Goal: Task Accomplishment & Management: Complete application form

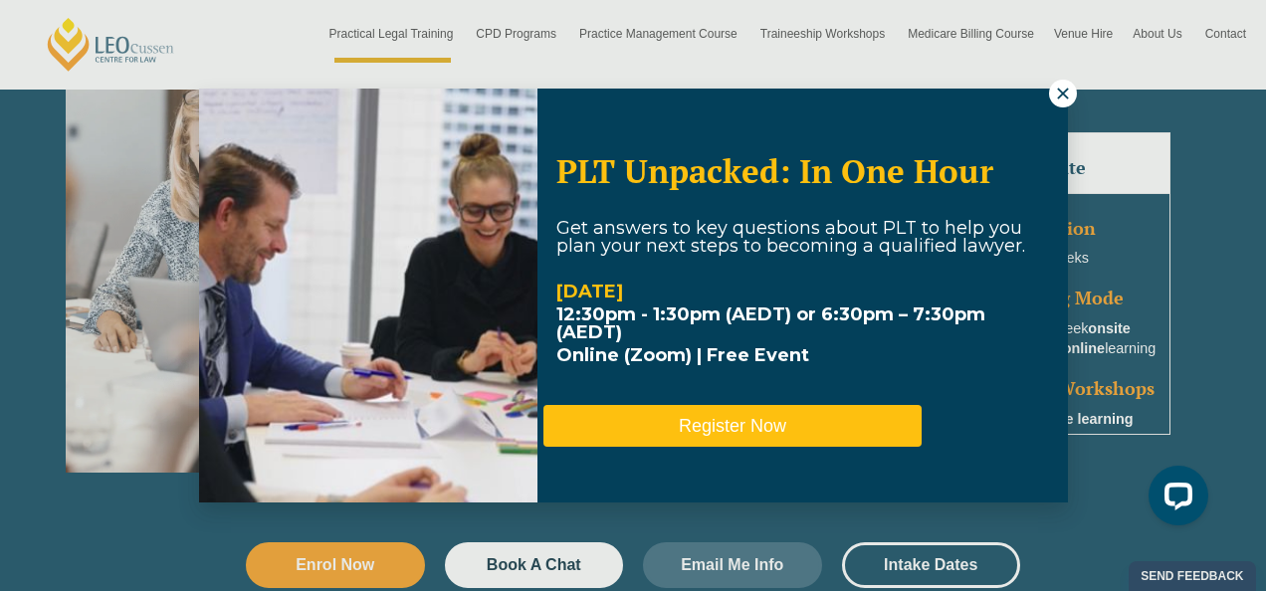
click at [775, 419] on button "Register Now" at bounding box center [732, 426] width 378 height 42
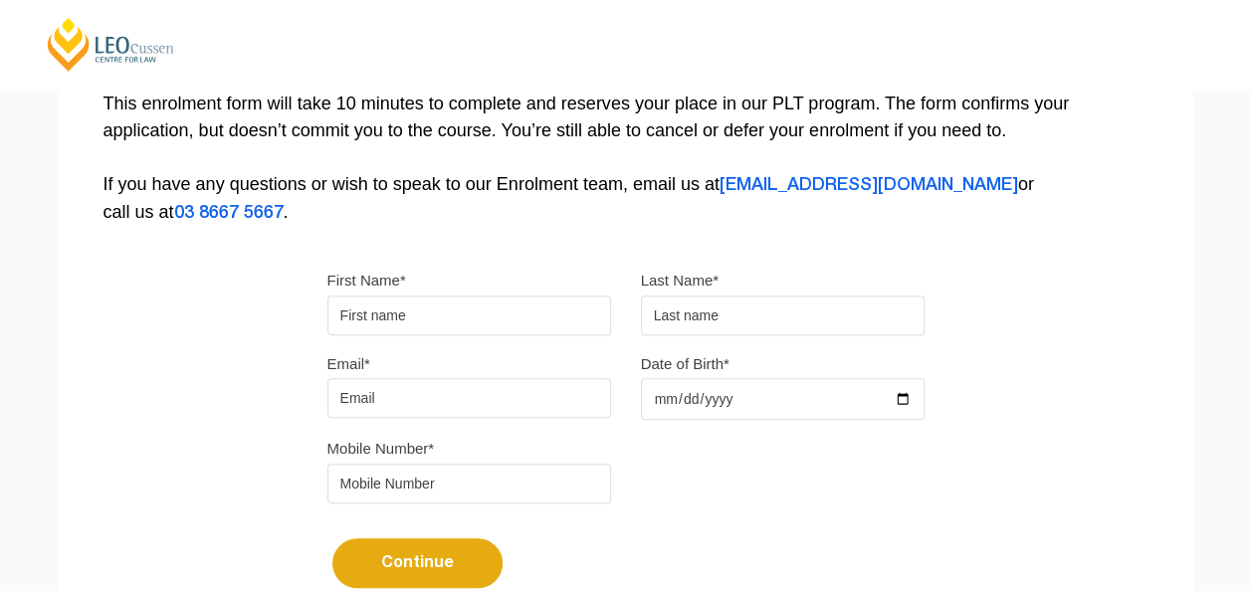
scroll to position [442, 0]
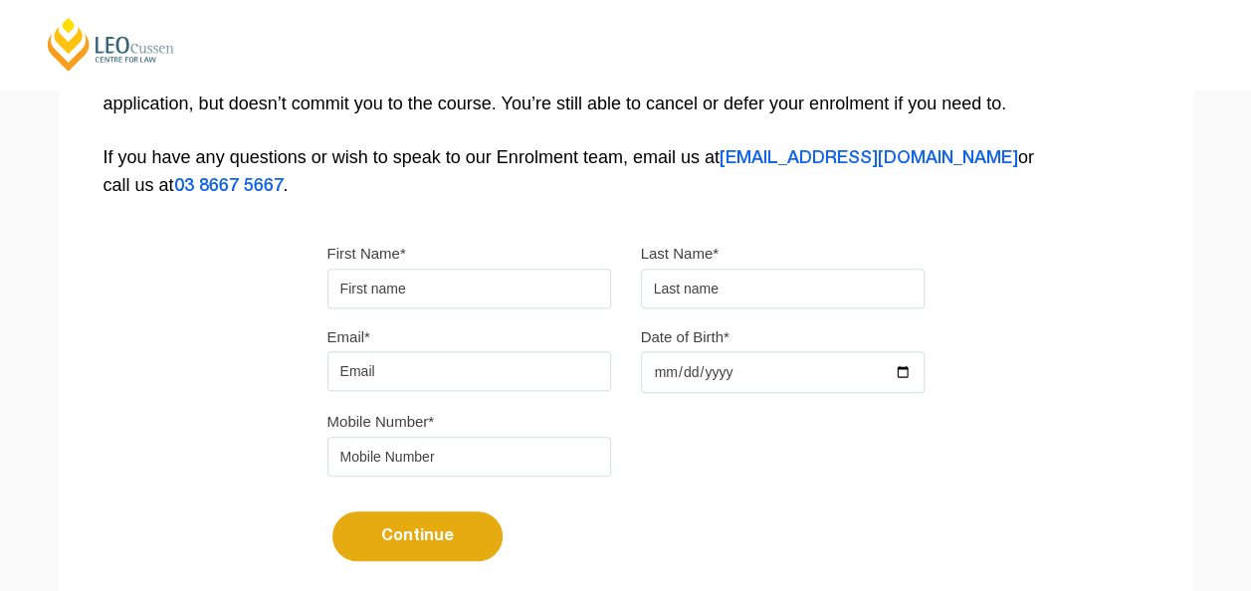
click at [424, 287] on input "First Name*" at bounding box center [469, 289] width 284 height 40
type input "Alana"
type input "Gread-Power"
type input "e01535@ncc.qld.edu.au"
type input "0438440655"
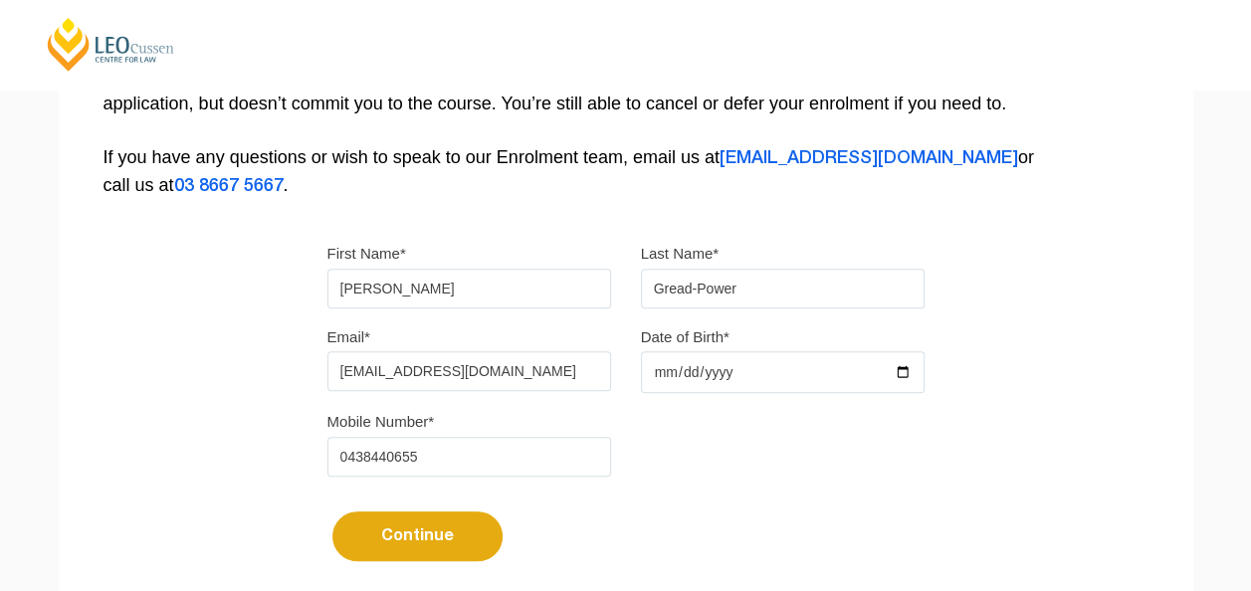
click at [667, 372] on input "Date of Birth*" at bounding box center [783, 372] width 284 height 42
type input "1980-02-15"
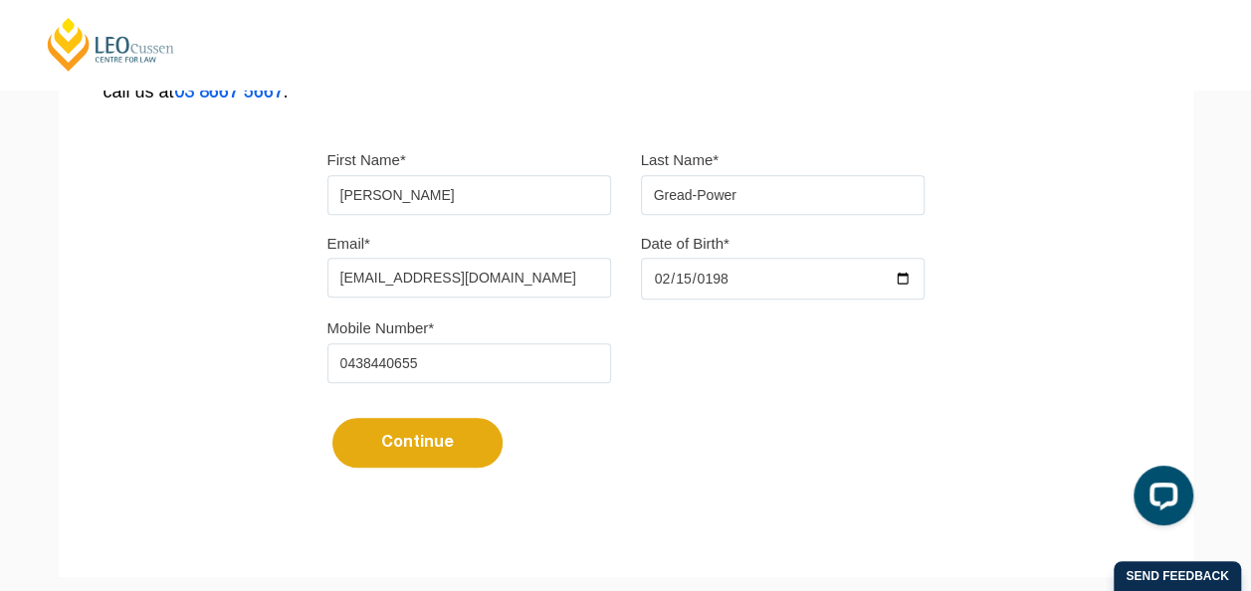
scroll to position [536, 0]
click at [443, 437] on button "Continue" at bounding box center [417, 442] width 170 height 50
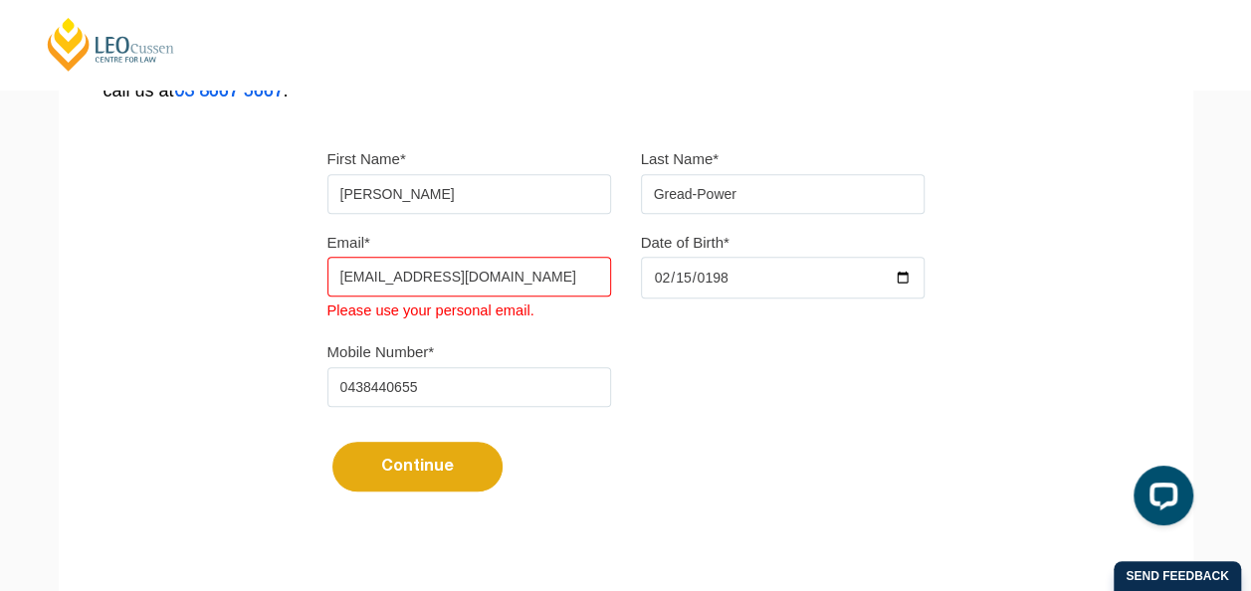
drag, startPoint x: 523, startPoint y: 275, endPoint x: 297, endPoint y: 287, distance: 227.2
click at [297, 287] on div "Please note that your information is saved on our server as you enter it. Congr…" at bounding box center [626, 86] width 1134 height 912
click at [332, 442] on button "Continue" at bounding box center [417, 467] width 170 height 50
type input "greadpower@gmail.com"
click at [821, 327] on div "Email* greadpower@gmail.com Please use your personal email. Date of Birth* 1980…" at bounding box center [625, 284] width 627 height 110
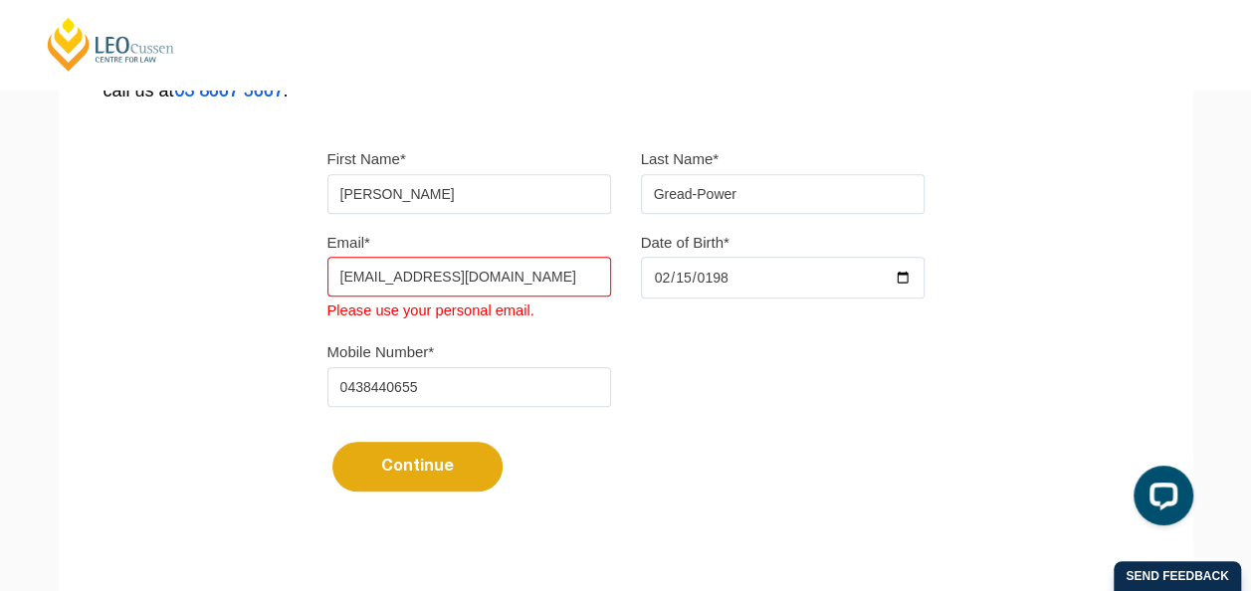
click at [434, 464] on button "Continue" at bounding box center [417, 467] width 170 height 50
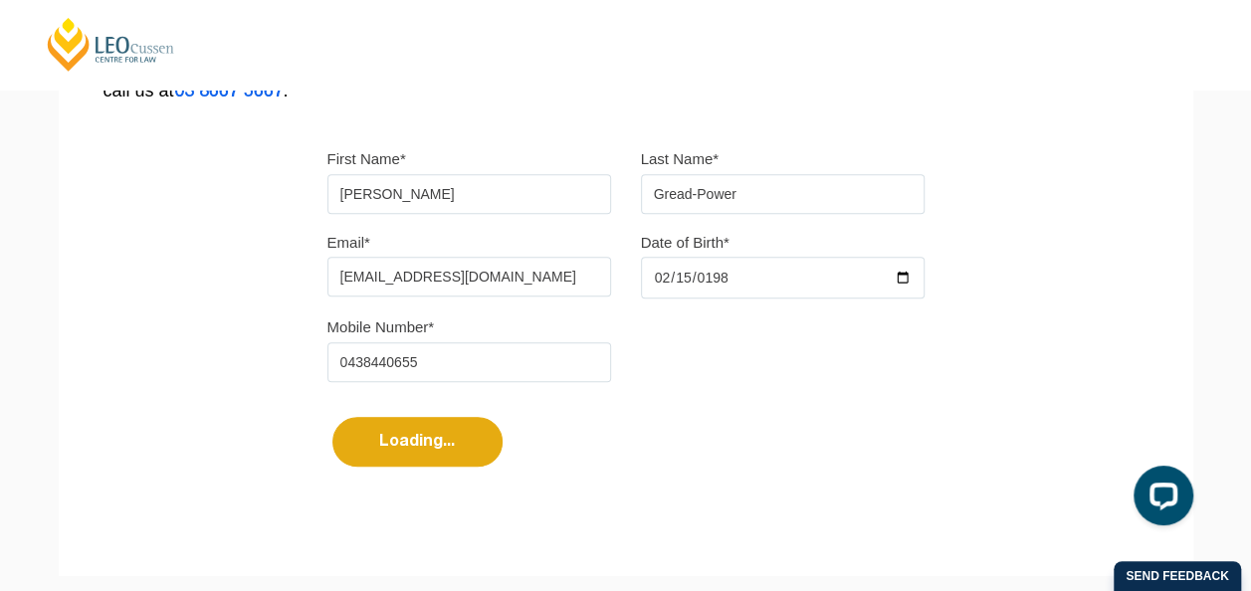
select select
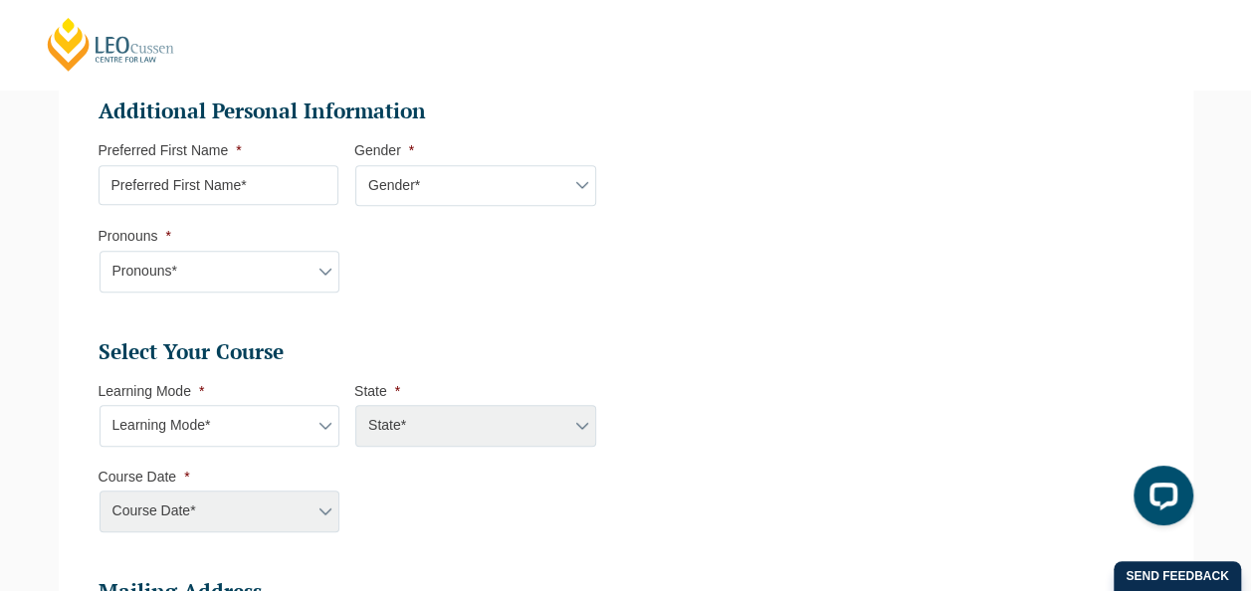
scroll to position [666, 0]
click at [240, 177] on input "Preferred First Name *" at bounding box center [219, 184] width 241 height 40
type input "Alana"
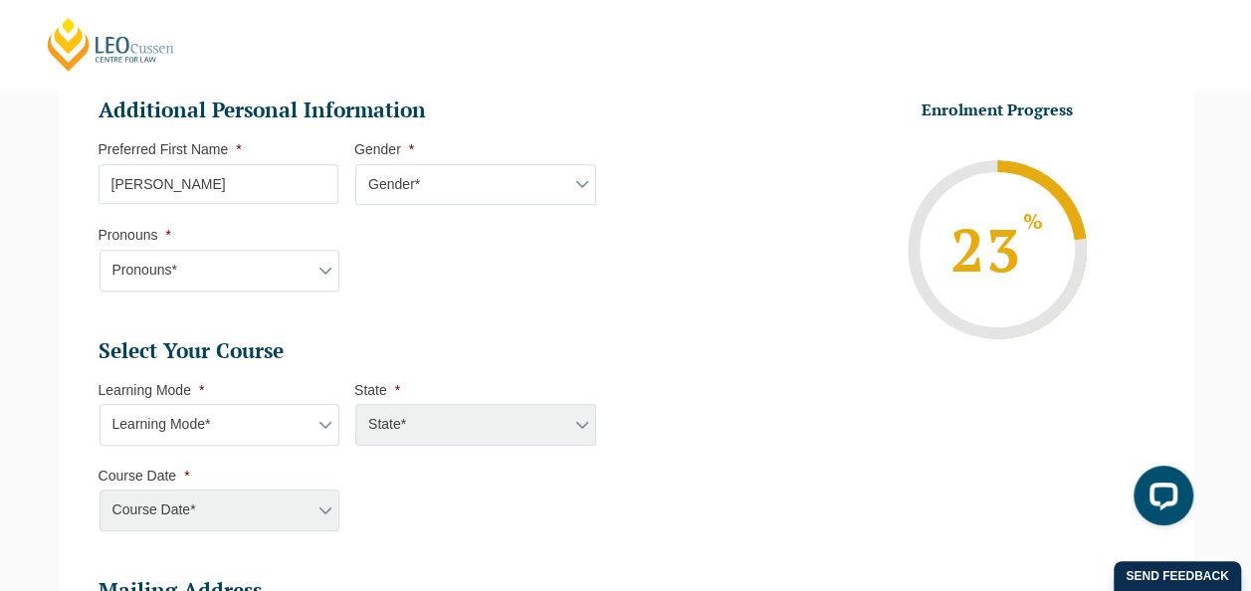
click at [430, 183] on select "Gender* Male Female Nonbinary Intersex Prefer not to disclose Other" at bounding box center [475, 185] width 241 height 42
select select "Female"
click at [355, 164] on select "Gender* Male Female Nonbinary Intersex Prefer not to disclose Other" at bounding box center [475, 185] width 241 height 42
click at [271, 258] on select "Pronouns* She/Her/Hers He/Him/His They/Them/Theirs Other Prefer not to disclose" at bounding box center [220, 271] width 241 height 42
select select "She/Her/Hers"
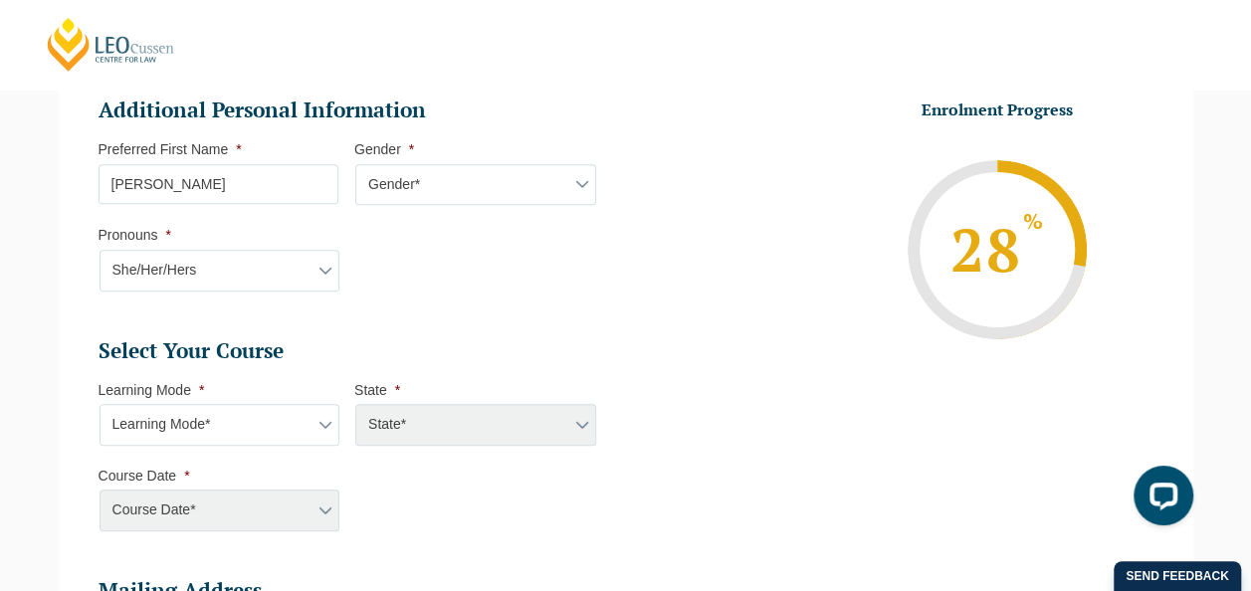
click at [100, 250] on select "Pronouns* She/Her/Hers He/Him/His They/Them/Theirs Other Prefer not to disclose" at bounding box center [220, 271] width 241 height 42
click at [263, 418] on select "Learning Mode* Online Full Time Learning Online Part Time Learning Blended Full…" at bounding box center [220, 425] width 241 height 42
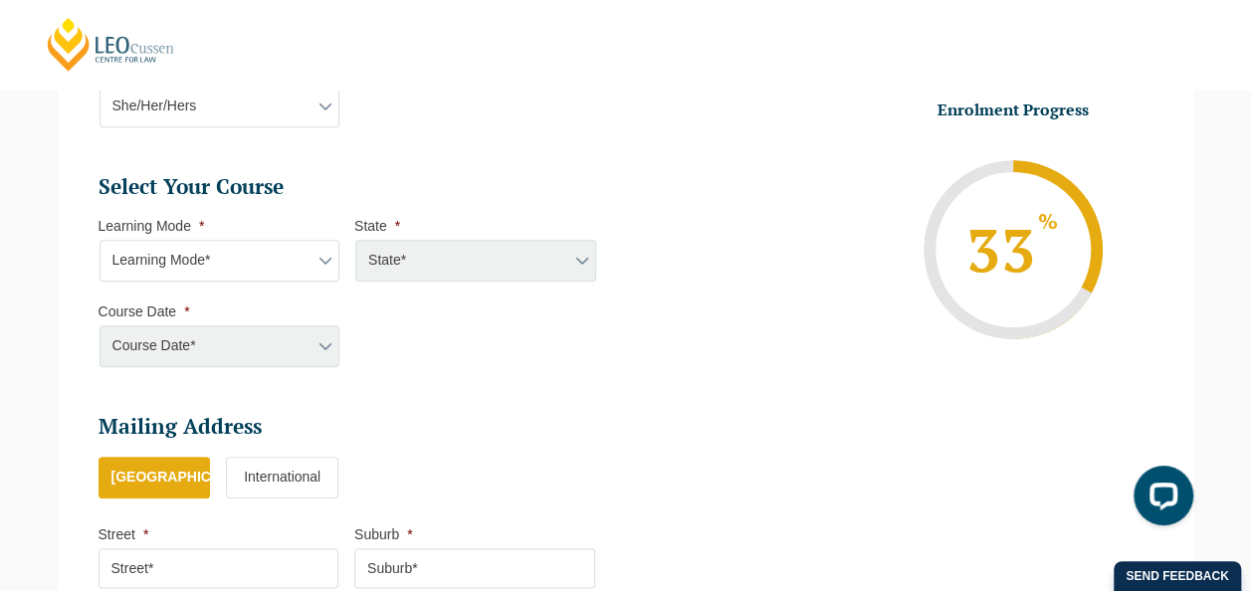
scroll to position [831, 0]
click at [274, 250] on select "Learning Mode* Online Full Time Learning Online Part Time Learning Blended Full…" at bounding box center [220, 260] width 241 height 42
select select "Online Full Time Learning"
click at [100, 239] on select "Learning Mode* Online Full Time Learning Online Part Time Learning Blended Full…" at bounding box center [220, 260] width 241 height 42
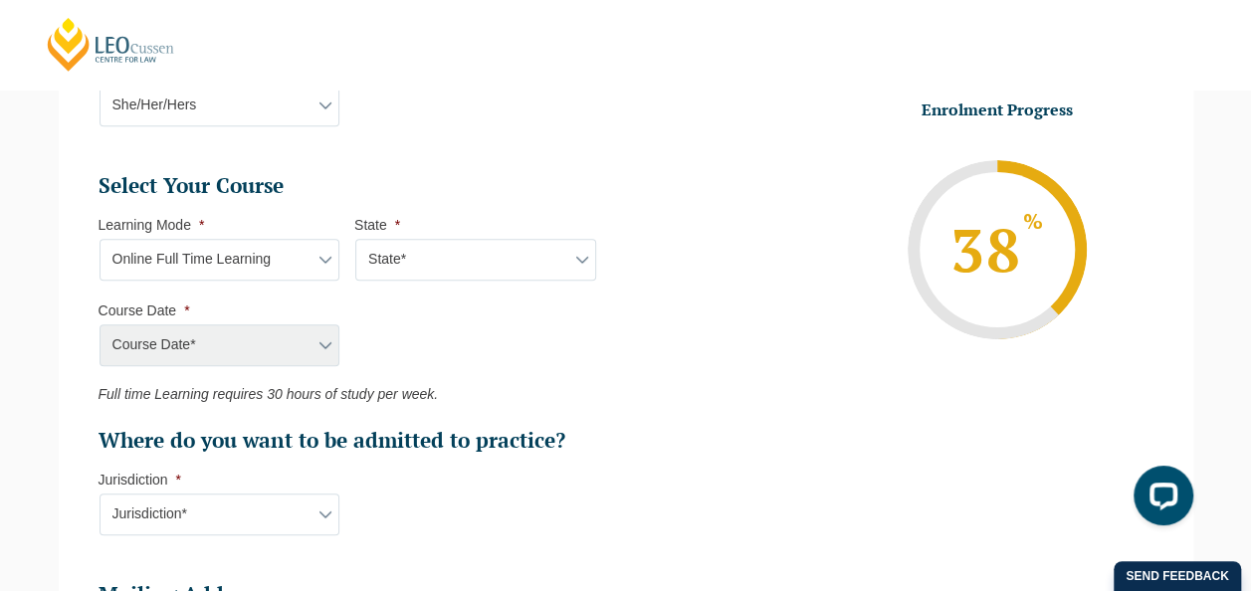
click at [420, 275] on select "State* National (ACT/NSW, VIC, QLD, SA, WA)" at bounding box center [475, 260] width 241 height 42
select select "National (ACT/NSW, VIC, QLD, SA, WA)"
click at [355, 239] on select "State* National (ACT/NSW, VIC, QLD, SA, WA)" at bounding box center [475, 260] width 241 height 42
click at [317, 337] on select "Course Date* December 2025 (08-Dec-2025 to 16-May-2026) January 2026 (27-Jan-20…" at bounding box center [220, 345] width 241 height 42
select select "August 2026 (03-Aug-2026 to 18-Dec-2026)"
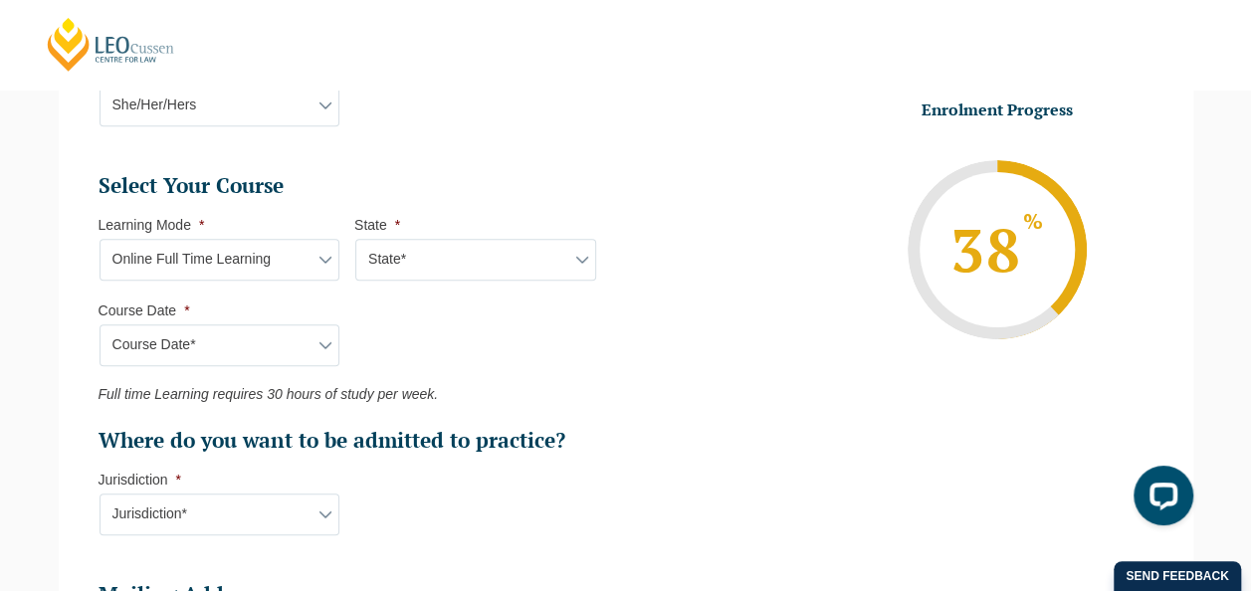
click at [100, 324] on select "Course Date* December 2025 (08-Dec-2025 to 16-May-2026) January 2026 (27-Jan-20…" at bounding box center [220, 345] width 241 height 42
type input "Intake 08 August 2026 FT"
type input "Practical Legal Training (NAT)"
select select "NAT PLT (AUG) 2026 Full Time Online"
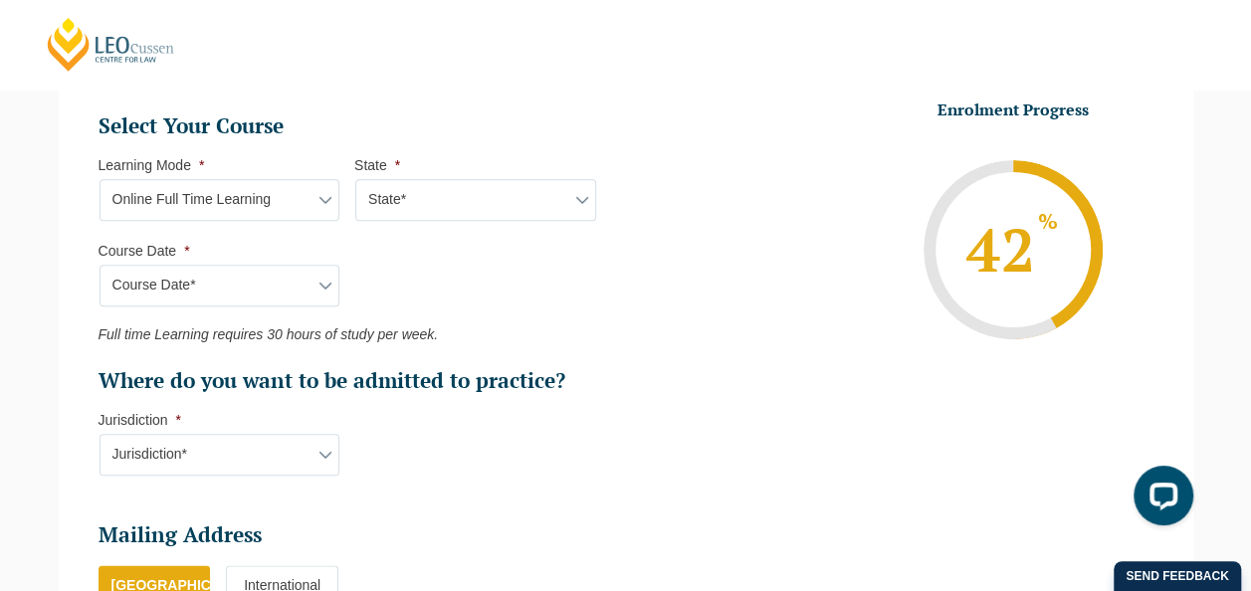
scroll to position [895, 0]
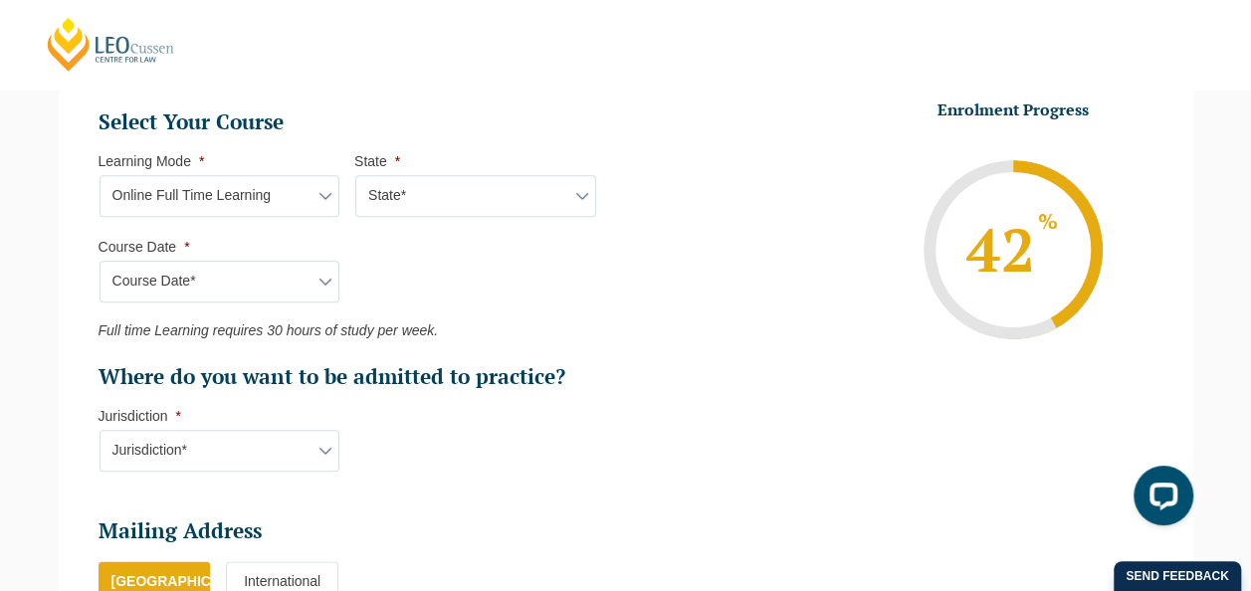
click at [322, 189] on select "Learning Mode* Online Full Time Learning Online Part Time Learning Blended Full…" at bounding box center [220, 196] width 241 height 42
select select "Online Part Time Learning"
click at [100, 175] on select "Learning Mode* Online Full Time Learning Online Part Time Learning Blended Full…" at bounding box center [220, 196] width 241 height 42
select select
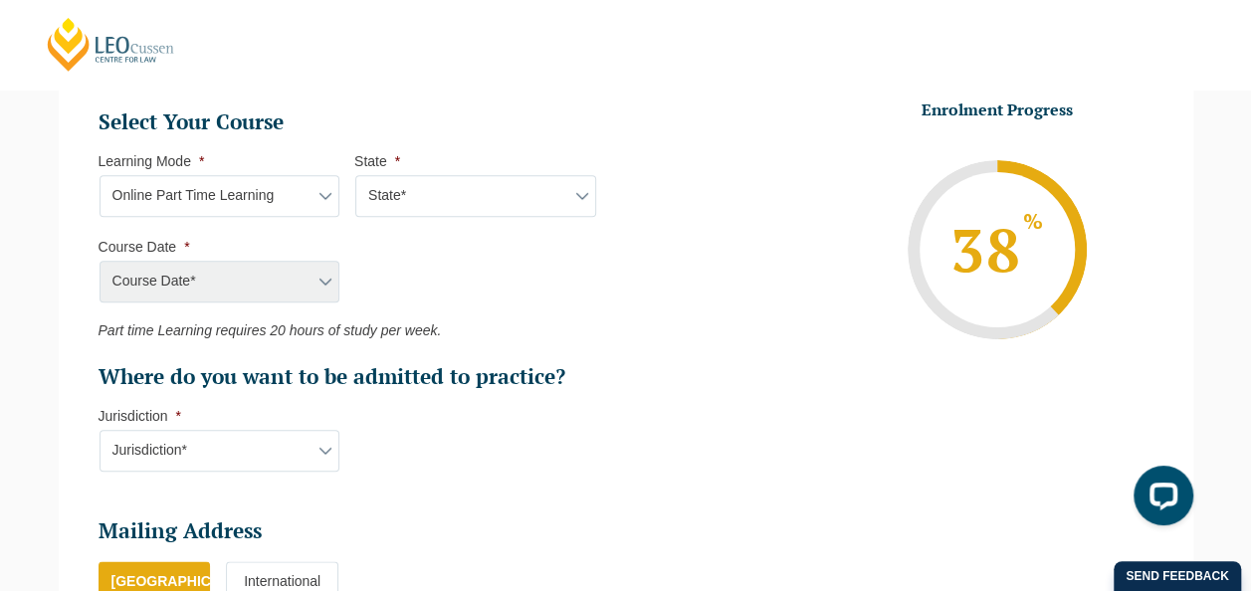
click at [332, 275] on div "Course Date* December 2025 (08-Dec-2025 to 16-May-2026) January 2026 (27-Jan-20…" at bounding box center [219, 282] width 241 height 42
click at [318, 275] on div "Course Date* December 2025 (08-Dec-2025 to 16-May-2026) January 2026 (27-Jan-20…" at bounding box center [219, 282] width 241 height 42
click at [557, 201] on select "State* National (ACT/NSW, VIC, QLD, SA, WA)" at bounding box center [475, 196] width 241 height 42
select select "National (ACT/NSW, VIC, QLD, SA, WA)"
click at [355, 175] on select "State* National (ACT/NSW, VIC, QLD, SA, WA)" at bounding box center [475, 196] width 241 height 42
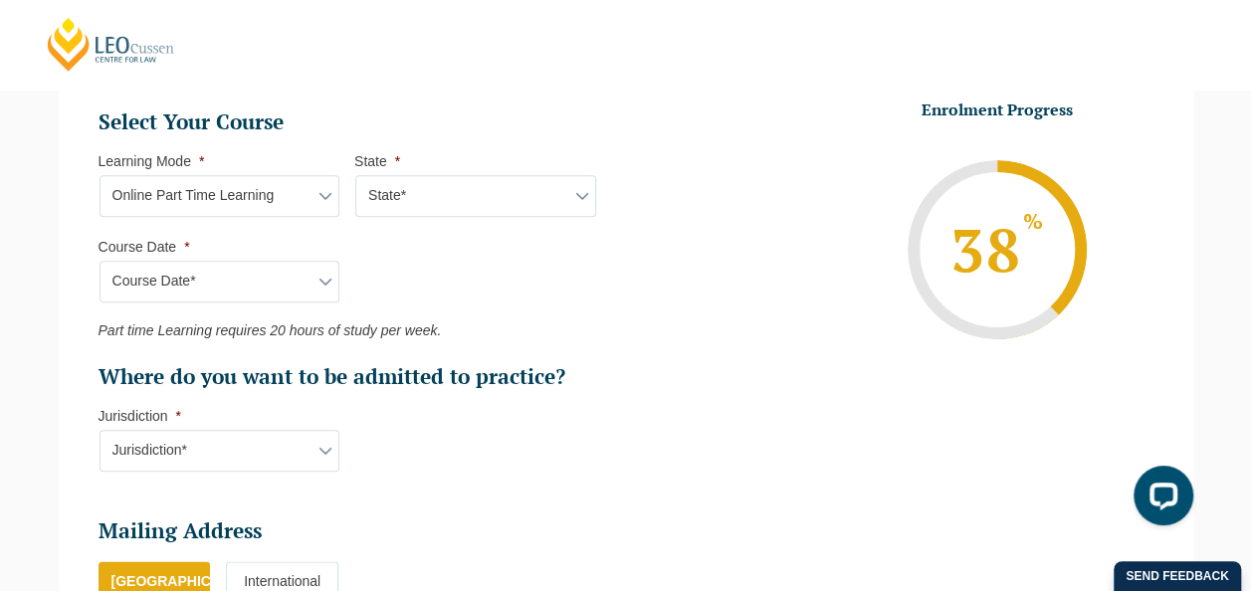
click at [326, 277] on select "Course Date* January 2026 (27-Jan-2026 to 21-Aug-2026) March 2026 (30-Mar-2026 …" at bounding box center [220, 282] width 241 height 42
click at [322, 188] on select "Learning Mode* Online Full Time Learning Online Part Time Learning Blended Full…" at bounding box center [220, 196] width 241 height 42
select select "Online Full Time Learning"
click at [100, 175] on select "Learning Mode* Online Full Time Learning Online Part Time Learning Blended Full…" at bounding box center [220, 196] width 241 height 42
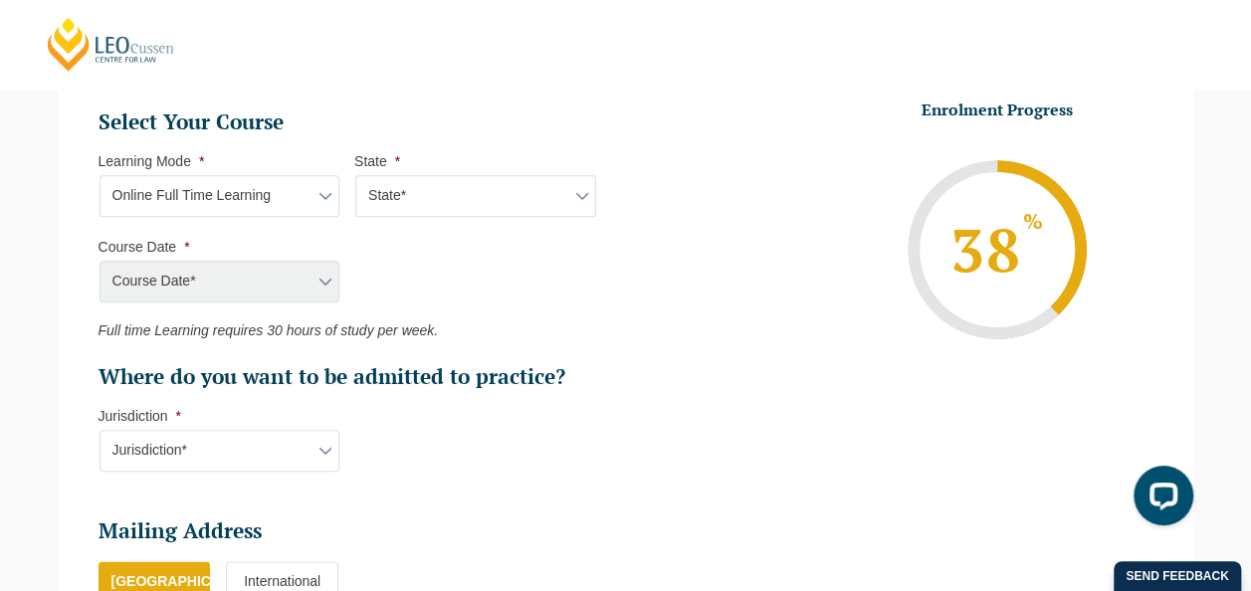
click at [452, 189] on select "State* National (ACT/NSW, VIC, QLD, SA, WA)" at bounding box center [475, 196] width 241 height 42
select select "National (ACT/NSW, VIC, QLD, SA, WA)"
click at [355, 175] on select "State* National (ACT/NSW, VIC, QLD, SA, WA)" at bounding box center [475, 196] width 241 height 42
click at [316, 274] on select "Course Date* December 2025 (08-Dec-2025 to 16-May-2026) January 2026 (27-Jan-20…" at bounding box center [220, 282] width 241 height 42
select select "August 2026 (03-Aug-2026 to 18-Dec-2026)"
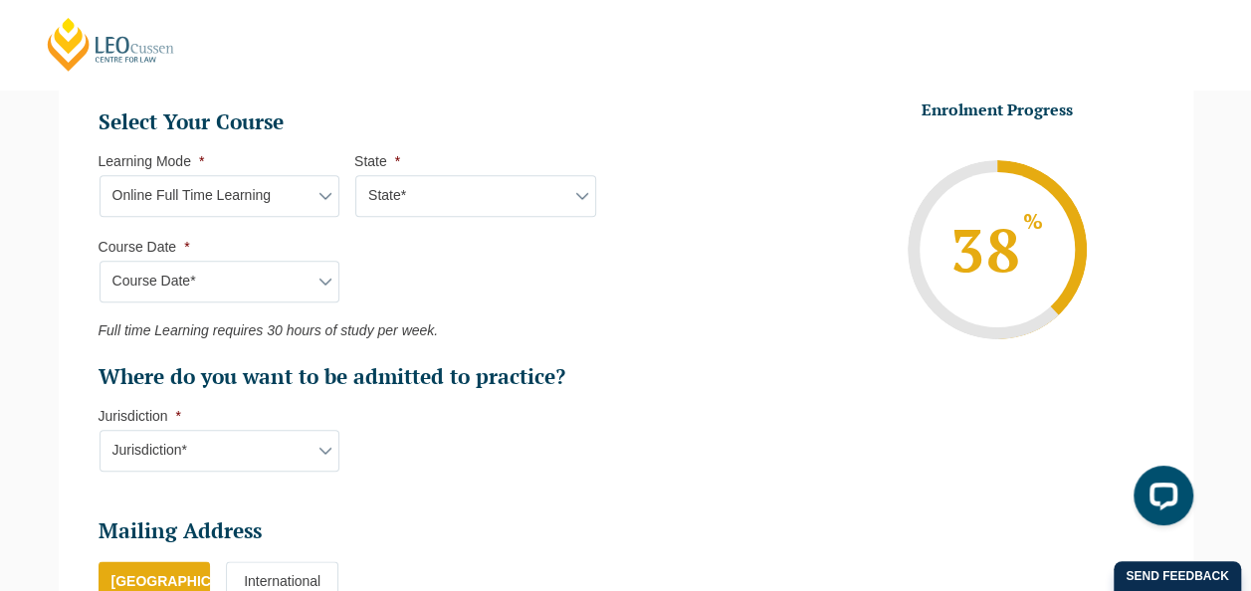
click at [100, 261] on select "Course Date* December 2025 (08-Dec-2025 to 16-May-2026) January 2026 (27-Jan-20…" at bounding box center [220, 282] width 241 height 42
type input "Intake 08 August 2026 FT"
type input "Practical Legal Training (NAT)"
select select "NAT PLT (AUG) 2026 Full Time Online"
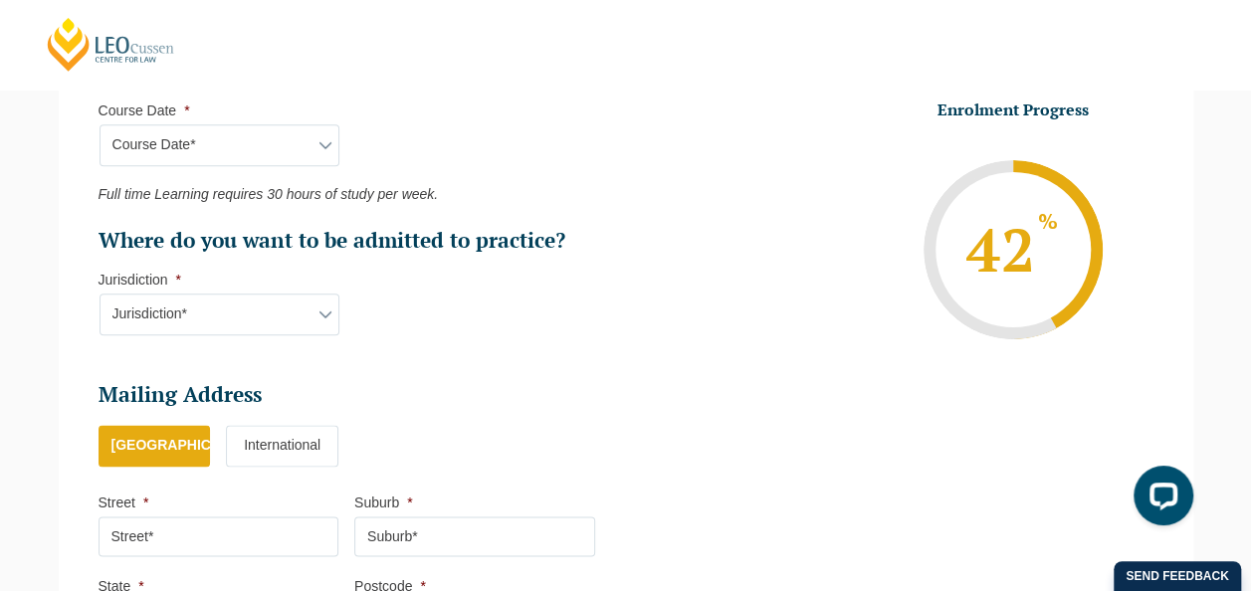
scroll to position [1050, 0]
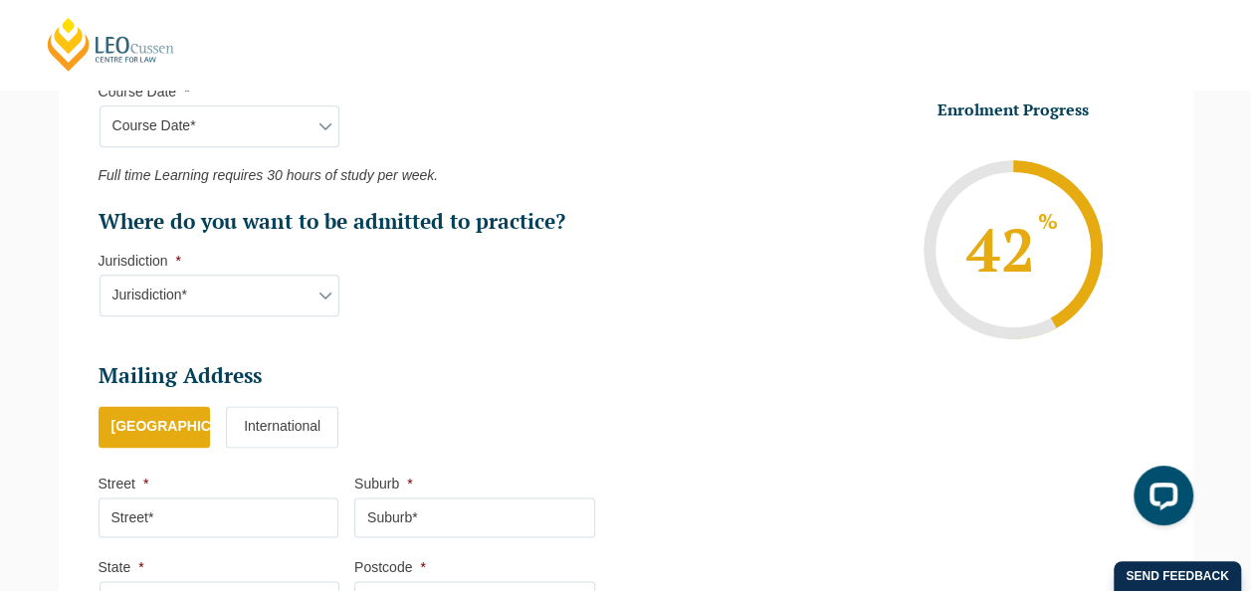
click at [321, 289] on select "Jurisdiction* VIC ACT/NSW SA WA QLD" at bounding box center [220, 296] width 241 height 42
select select "QLD"
click at [100, 275] on select "Jurisdiction* VIC ACT/NSW SA WA QLD" at bounding box center [220, 296] width 241 height 42
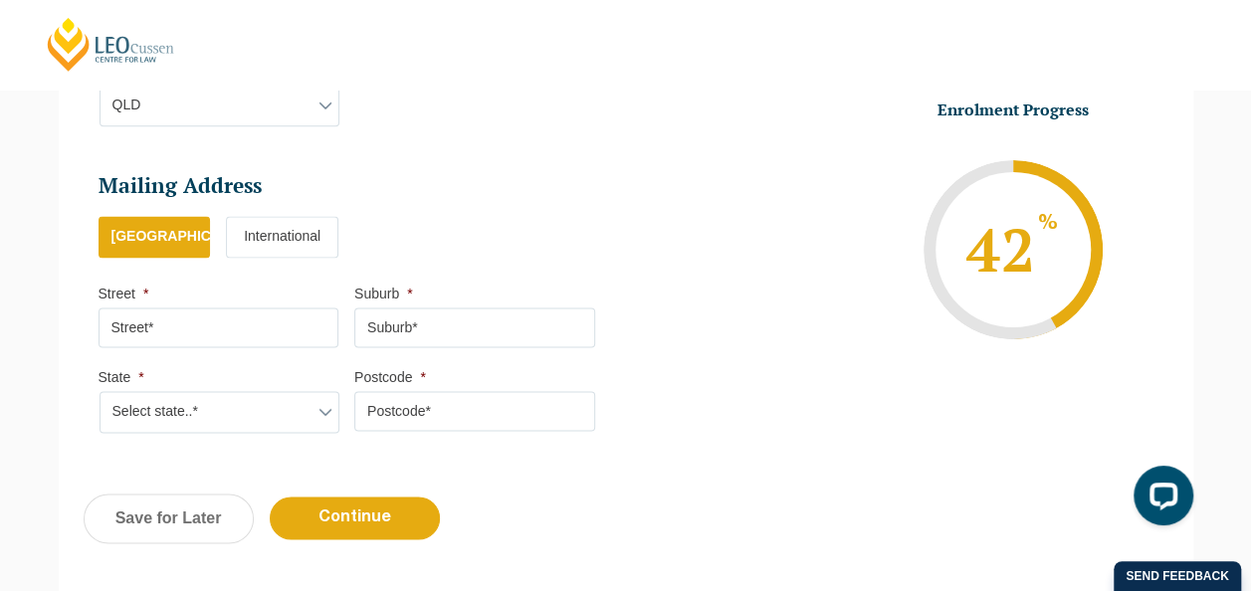
scroll to position [1249, 0]
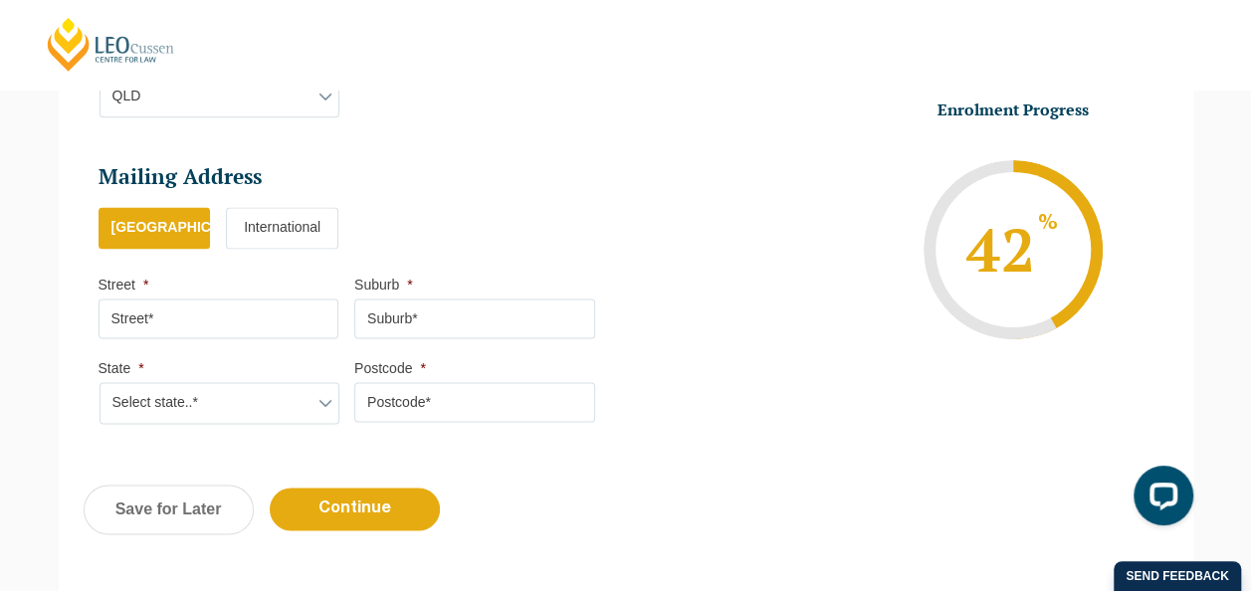
click at [197, 304] on input "Street *" at bounding box center [219, 319] width 241 height 40
type input "20 Grant Street"
select select "QLD"
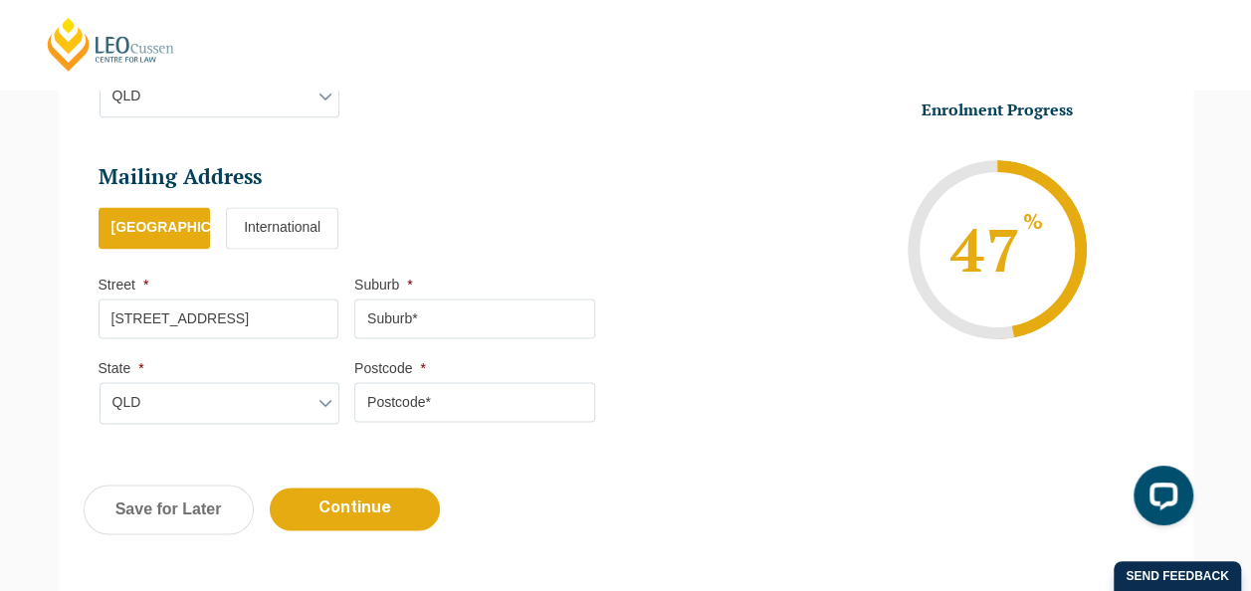
click at [439, 307] on input "Suburb *" at bounding box center [474, 319] width 241 height 40
type input "Buderim"
click at [432, 399] on input "Postcode *" at bounding box center [474, 402] width 241 height 40
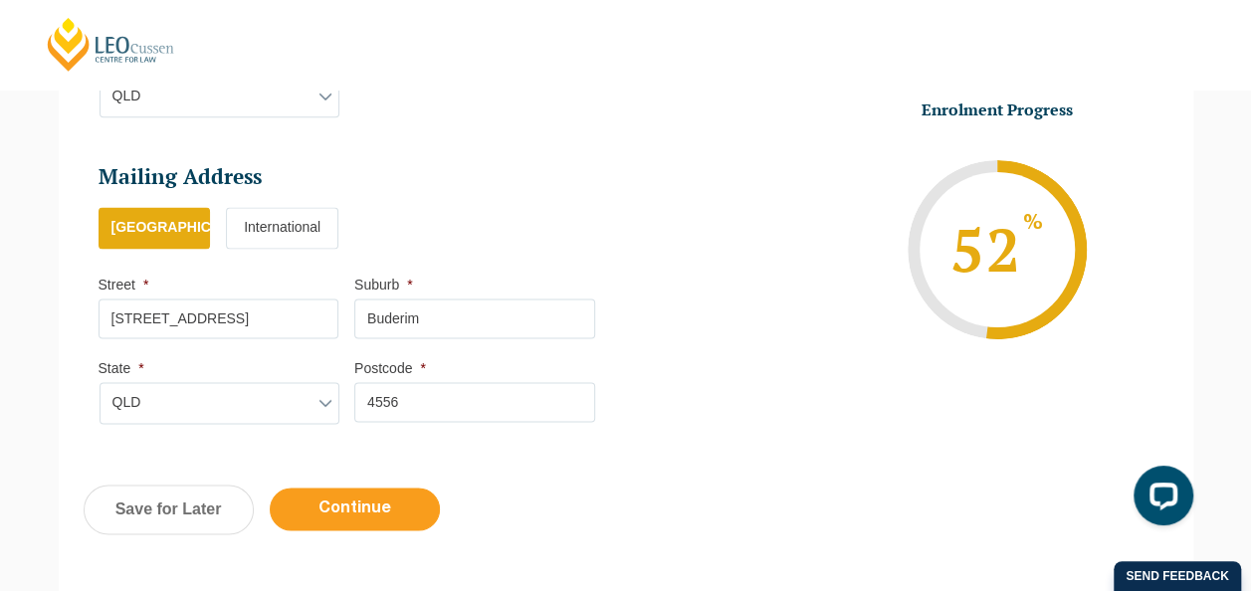
type input "4556"
click at [392, 501] on input "Continue" at bounding box center [355, 509] width 170 height 43
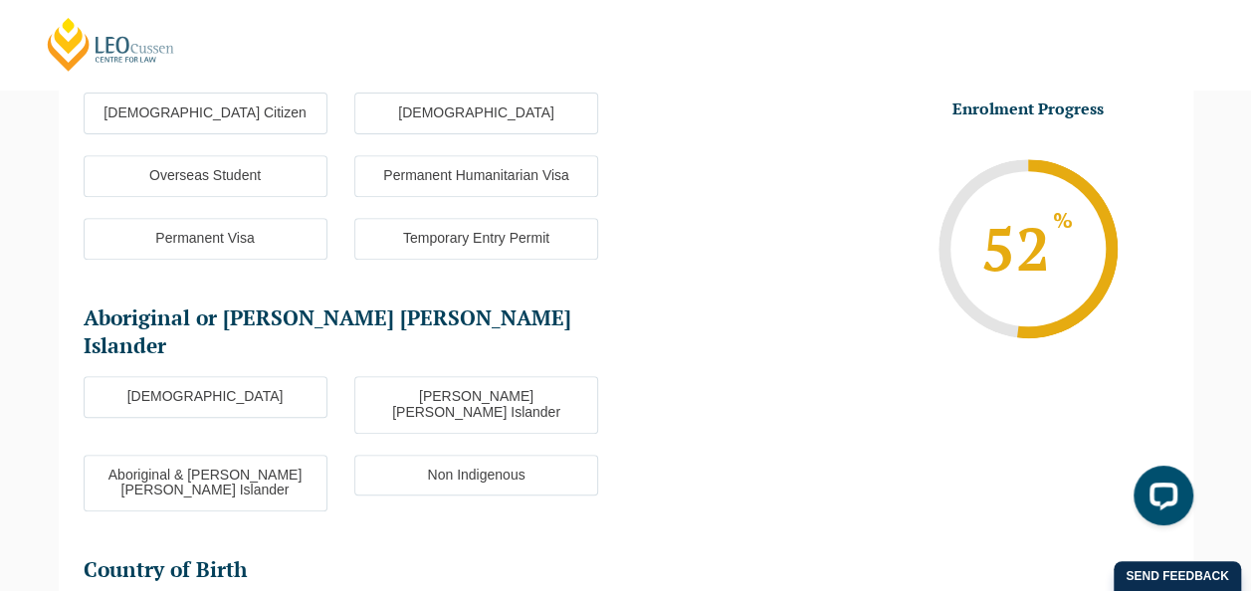
scroll to position [297, 0]
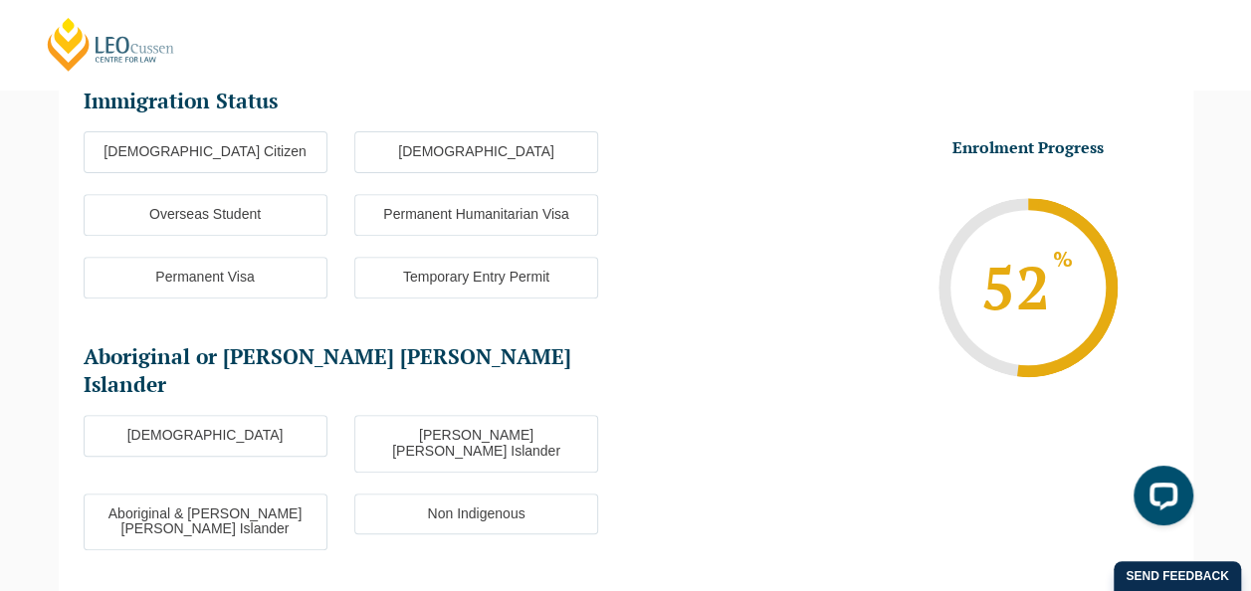
click at [189, 157] on label "Australian Citizen" at bounding box center [206, 152] width 244 height 42
click at [0, 0] on input "Australian Citizen" at bounding box center [0, 0] width 0 height 0
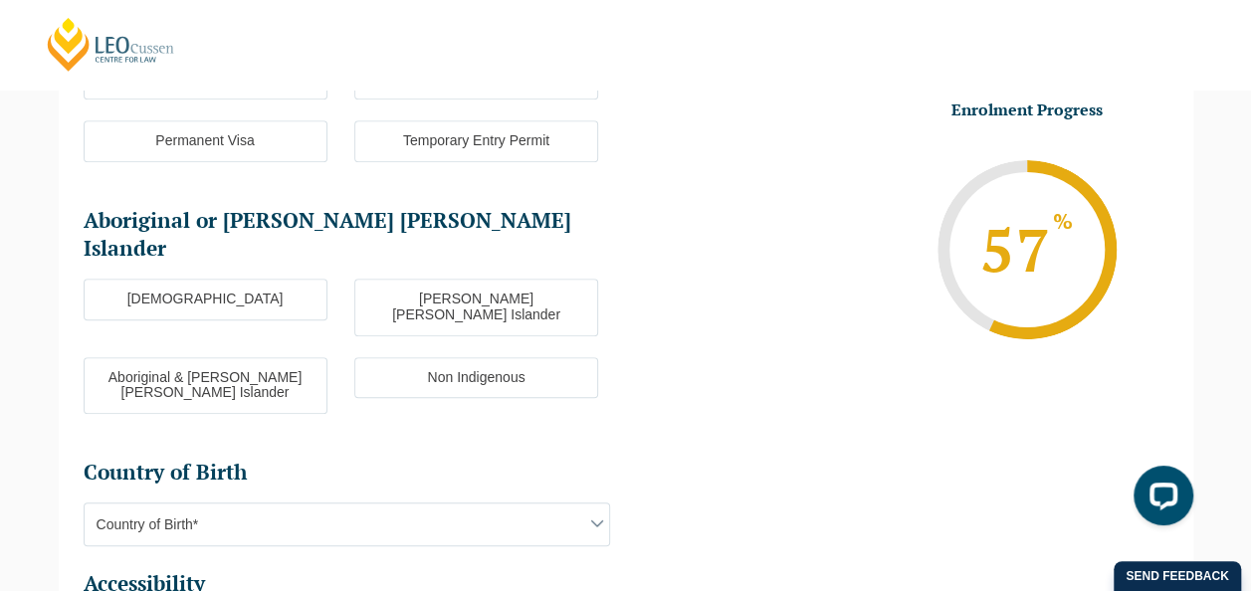
scroll to position [434, 0]
click at [490, 356] on label "Non Indigenous" at bounding box center [476, 377] width 244 height 42
click at [0, 0] on input "Non Indigenous" at bounding box center [0, 0] width 0 height 0
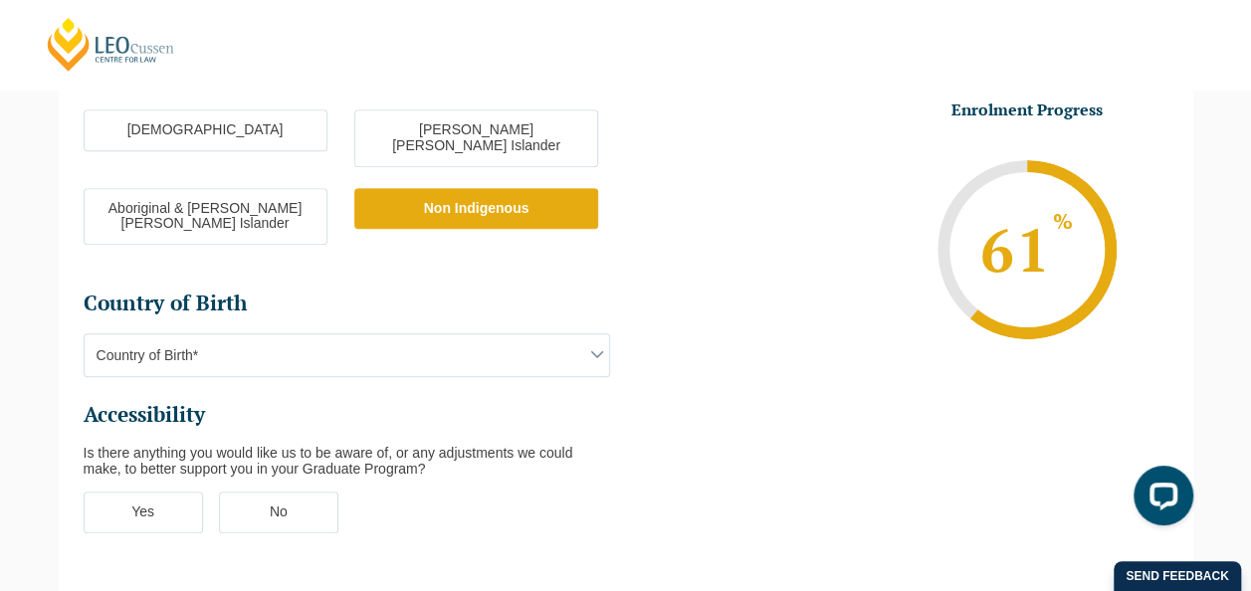
scroll to position [603, 0]
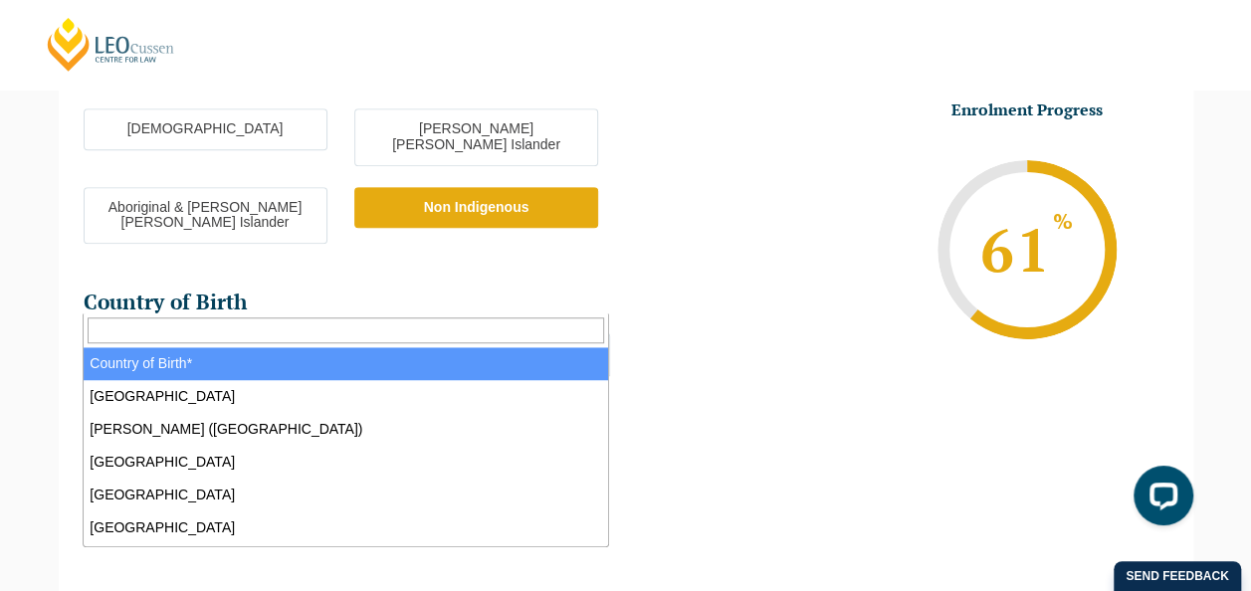
click at [560, 333] on span "Country of Birth*" at bounding box center [347, 354] width 524 height 42
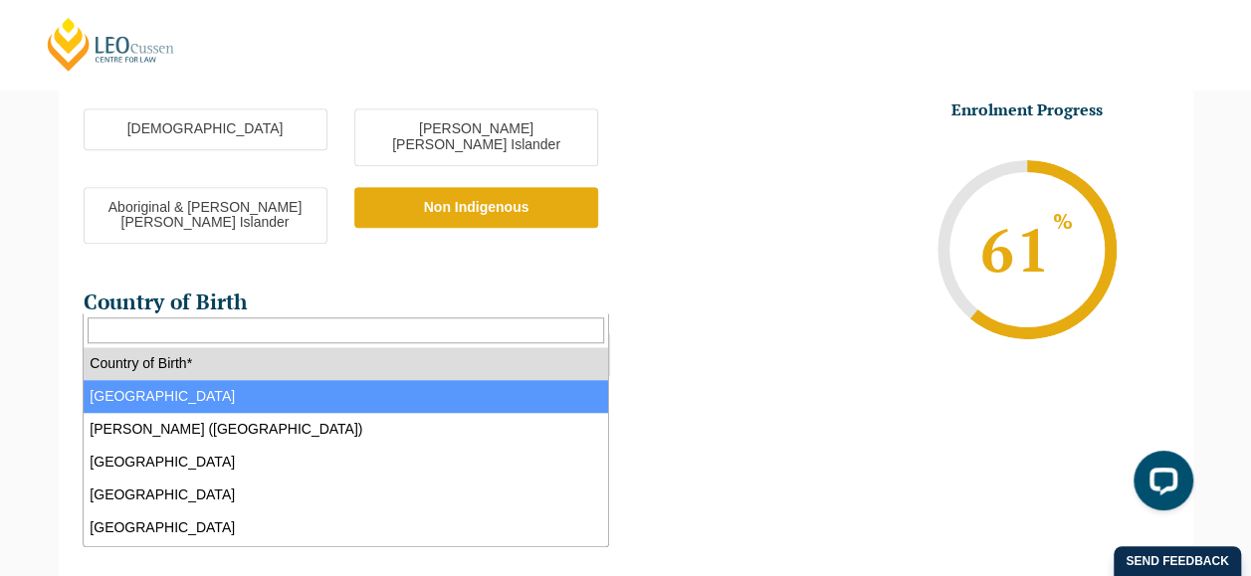
select select "Australia 1101"
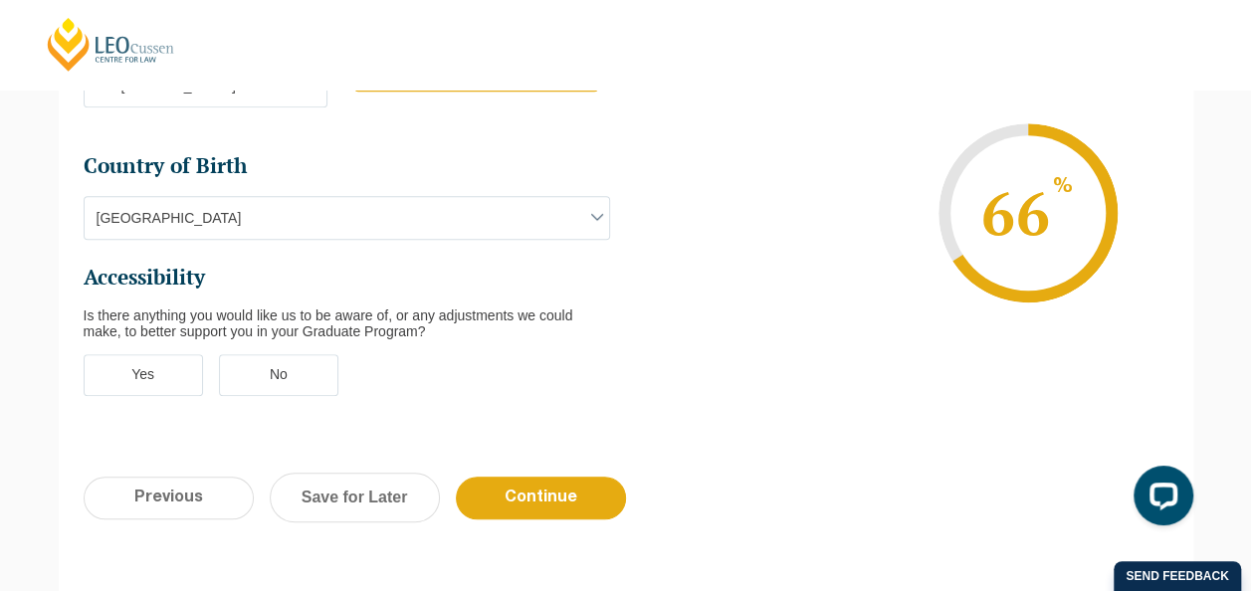
scroll to position [740, 0]
click at [301, 353] on label "No" at bounding box center [278, 374] width 119 height 42
click at [0, 0] on input "No" at bounding box center [0, 0] width 0 height 0
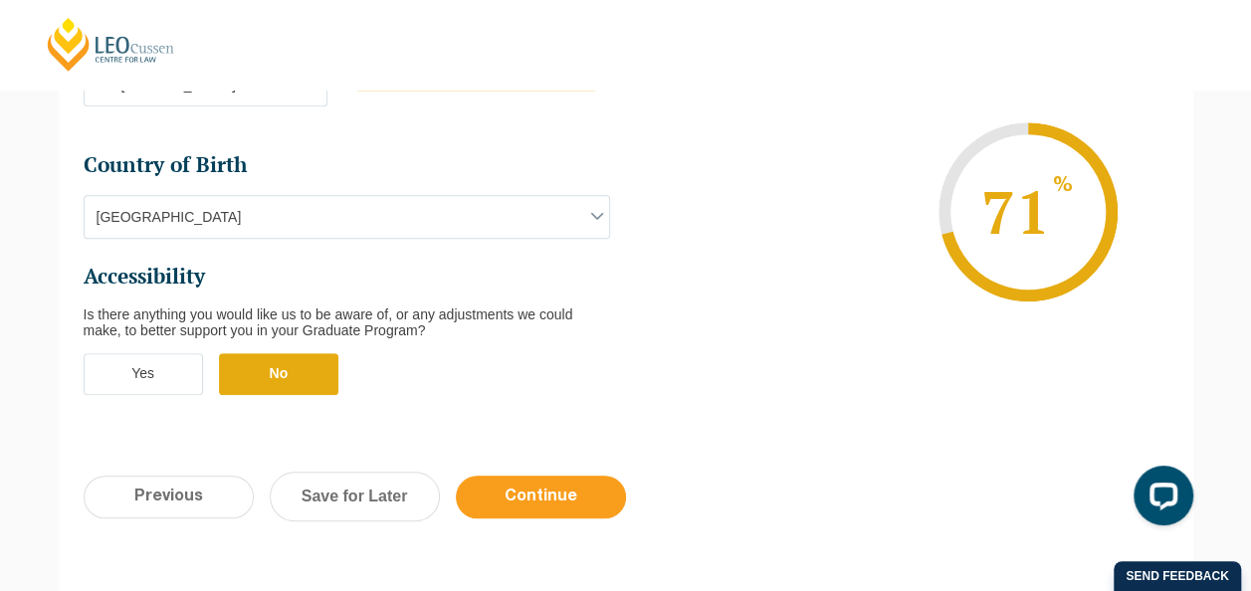
click at [545, 476] on input "Continue" at bounding box center [541, 497] width 170 height 43
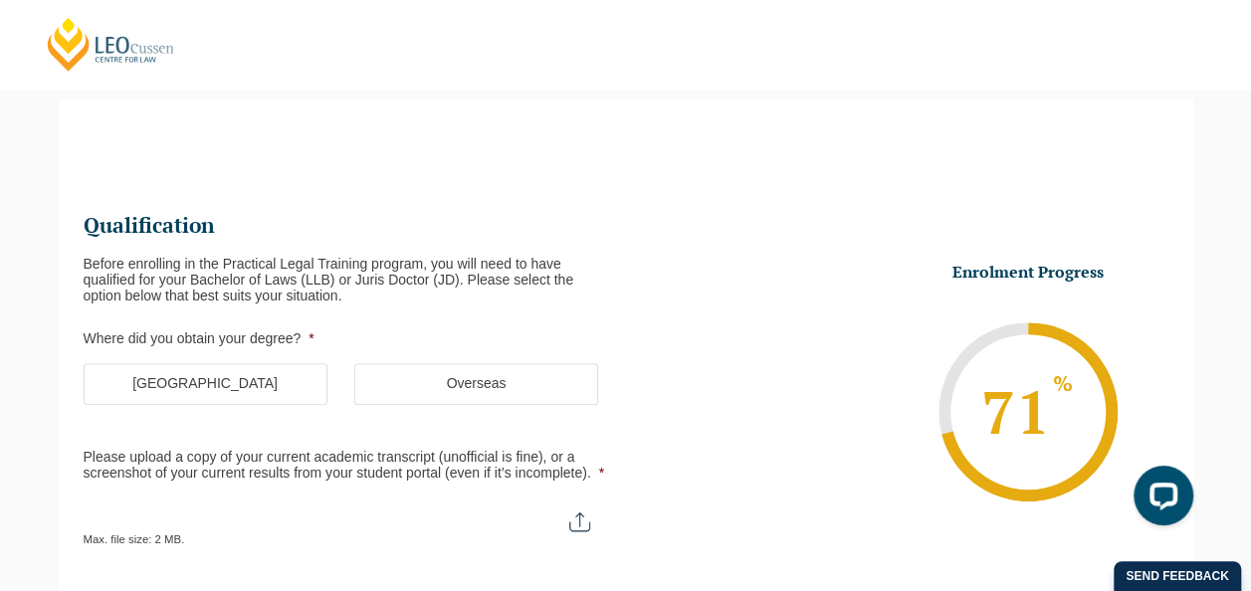
scroll to position [0, 0]
click at [243, 386] on label "Australia" at bounding box center [206, 384] width 244 height 42
click at [0, 0] on input "Australia" at bounding box center [0, 0] width 0 height 0
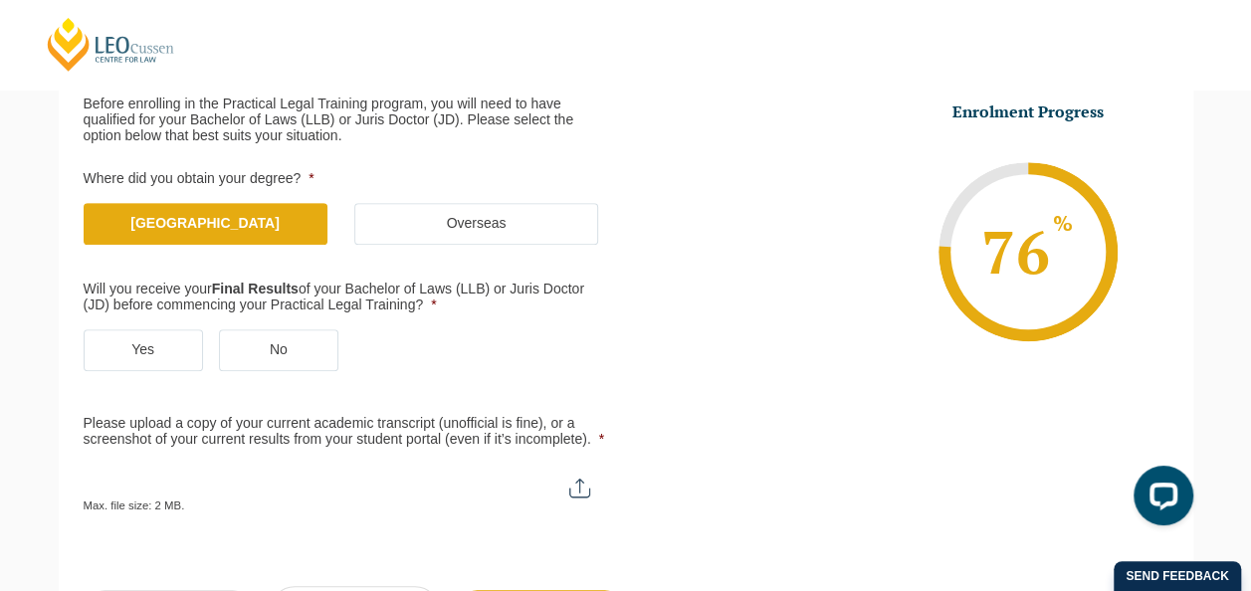
scroll to position [333, 0]
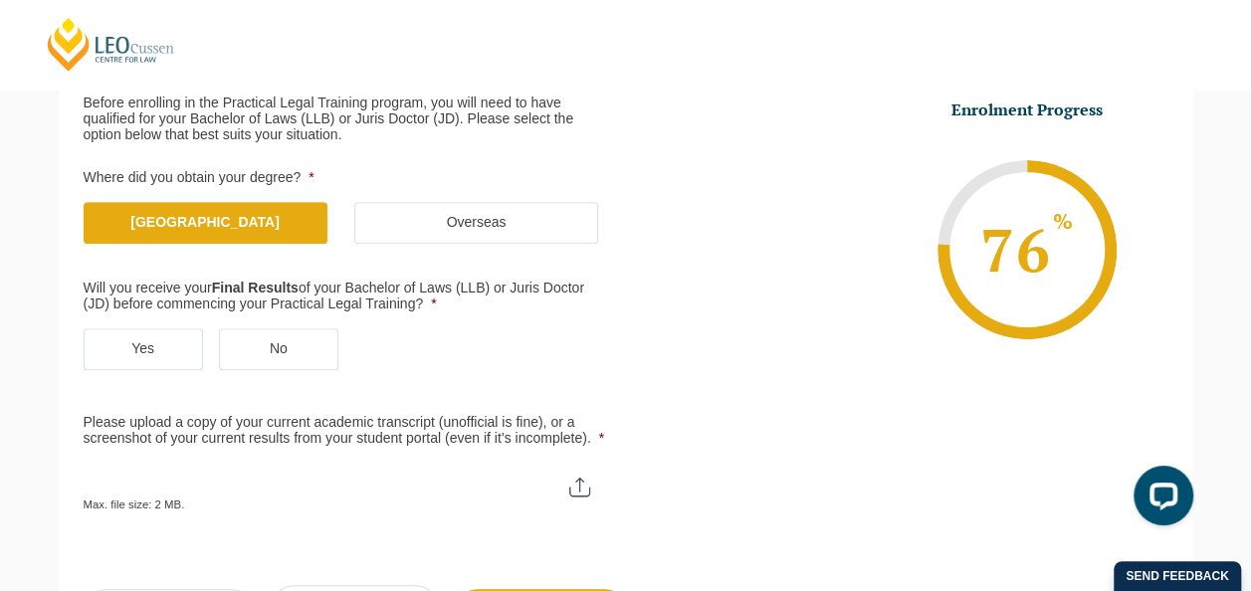
click at [137, 344] on label "Yes" at bounding box center [143, 349] width 119 height 42
click at [0, 0] on input "Yes" at bounding box center [0, 0] width 0 height 0
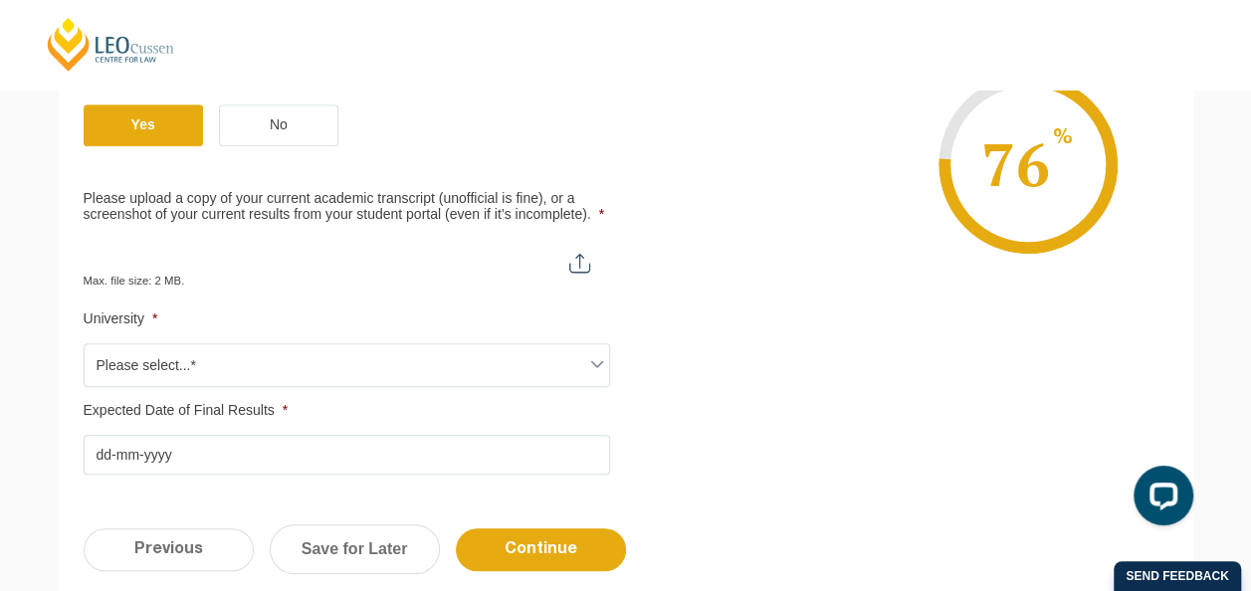
scroll to position [558, 0]
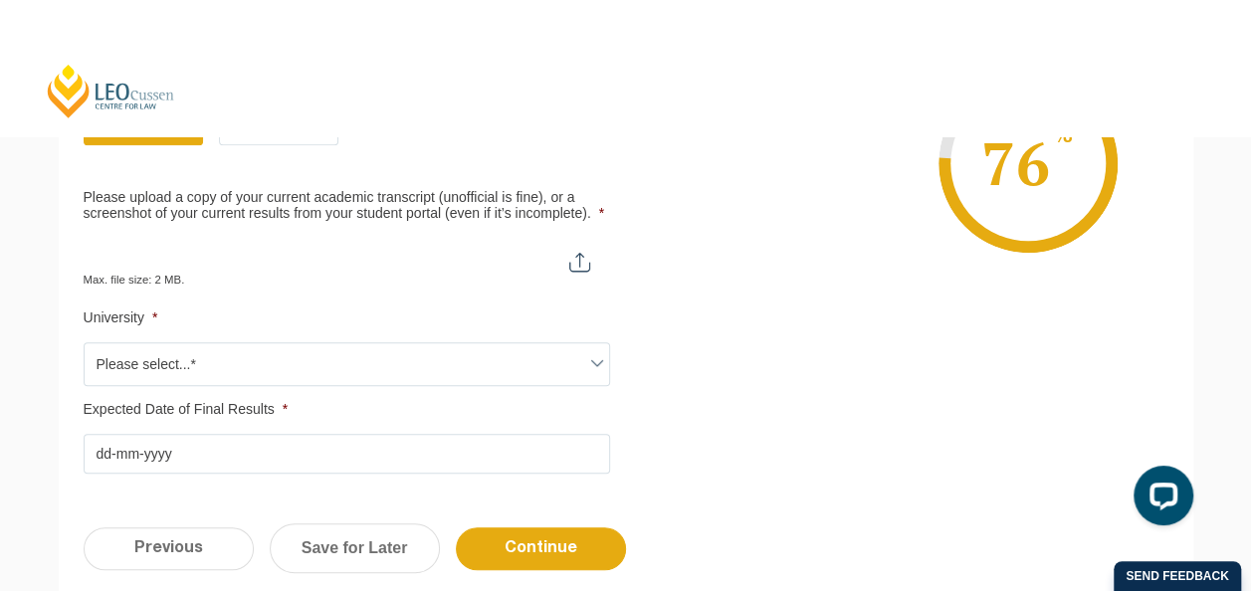
click at [568, 261] on input "Please upload a copy of your current academic transcript (unofficial is fine), …" at bounding box center [347, 255] width 526 height 34
type input "C:\fakepath\statement-of-results.pdf"
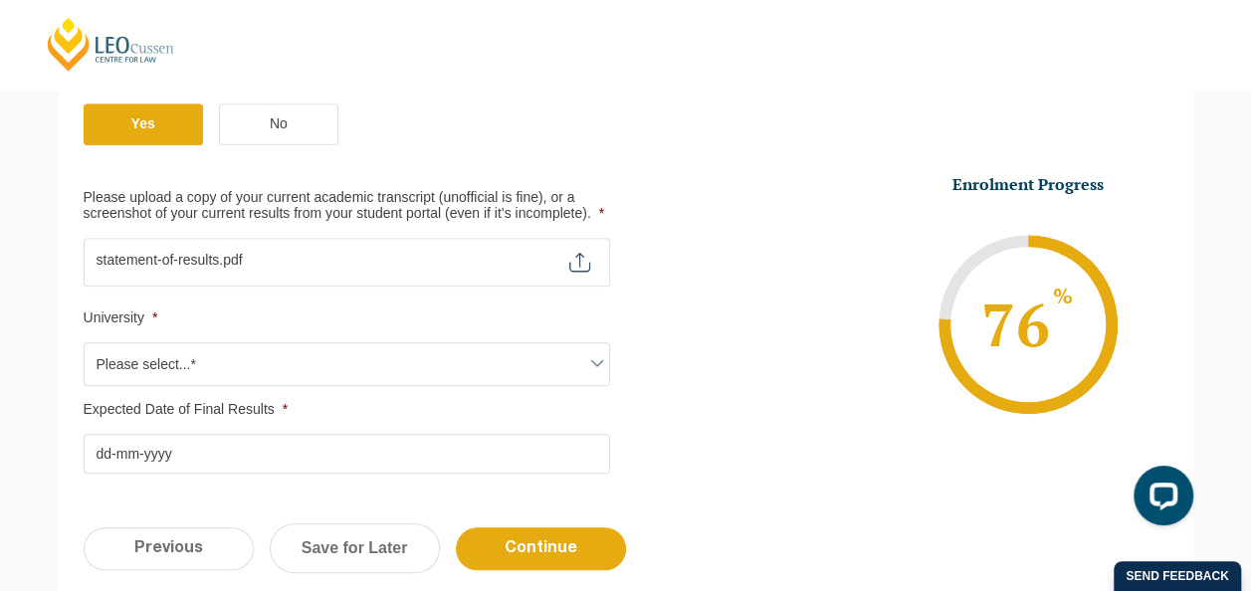
scroll to position [769, 0]
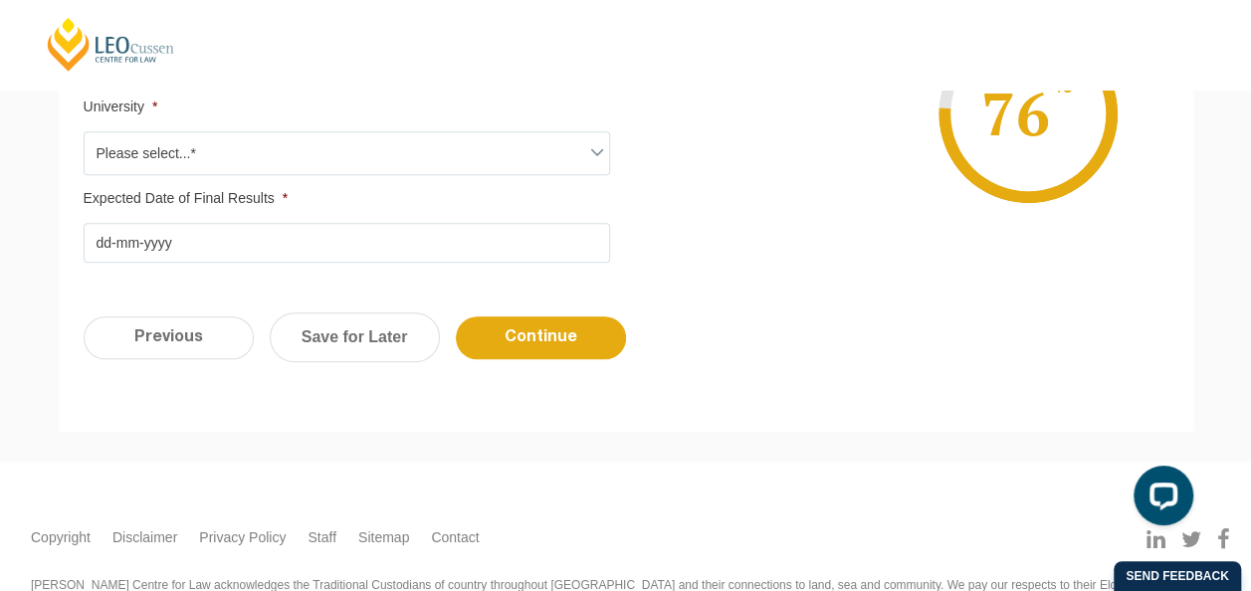
click at [94, 242] on input "Expected Date of Final Results *" at bounding box center [347, 243] width 526 height 40
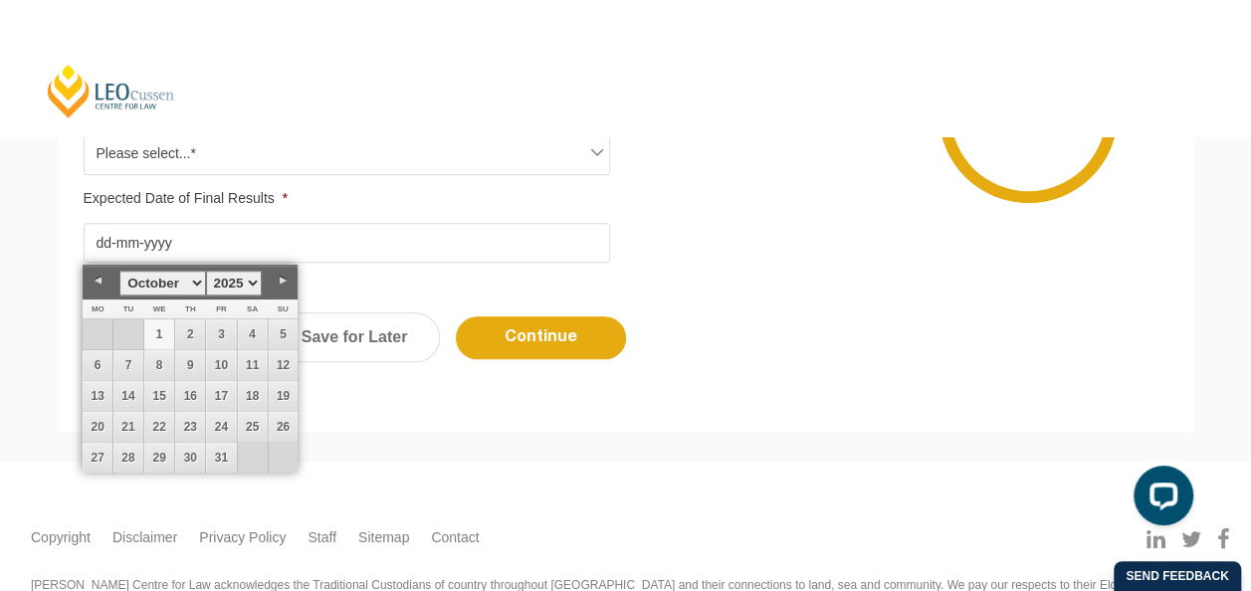
click at [253, 279] on select "1925 1926 1927 1928 1929 1930 1931 1932 1933 1934 1935 1936 1937 1938 1939 1940…" at bounding box center [234, 283] width 56 height 25
click at [199, 279] on select "January February March April May June July August September October November De…" at bounding box center [162, 283] width 86 height 25
click at [130, 460] on link "30" at bounding box center [128, 458] width 30 height 30
type input "30-06-2026"
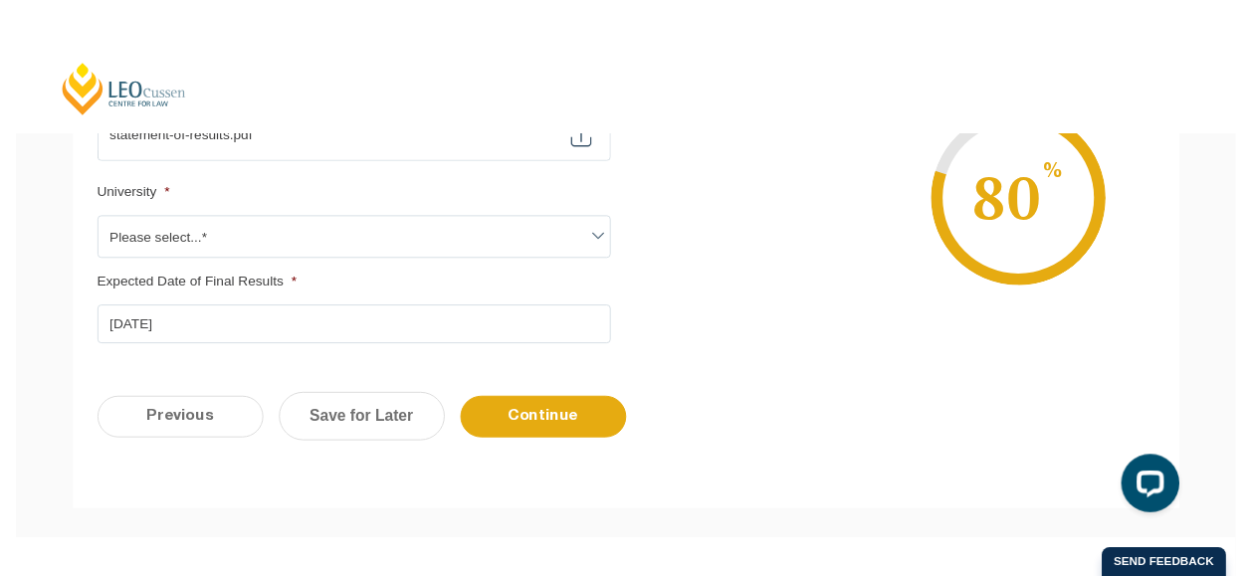
scroll to position [679, 0]
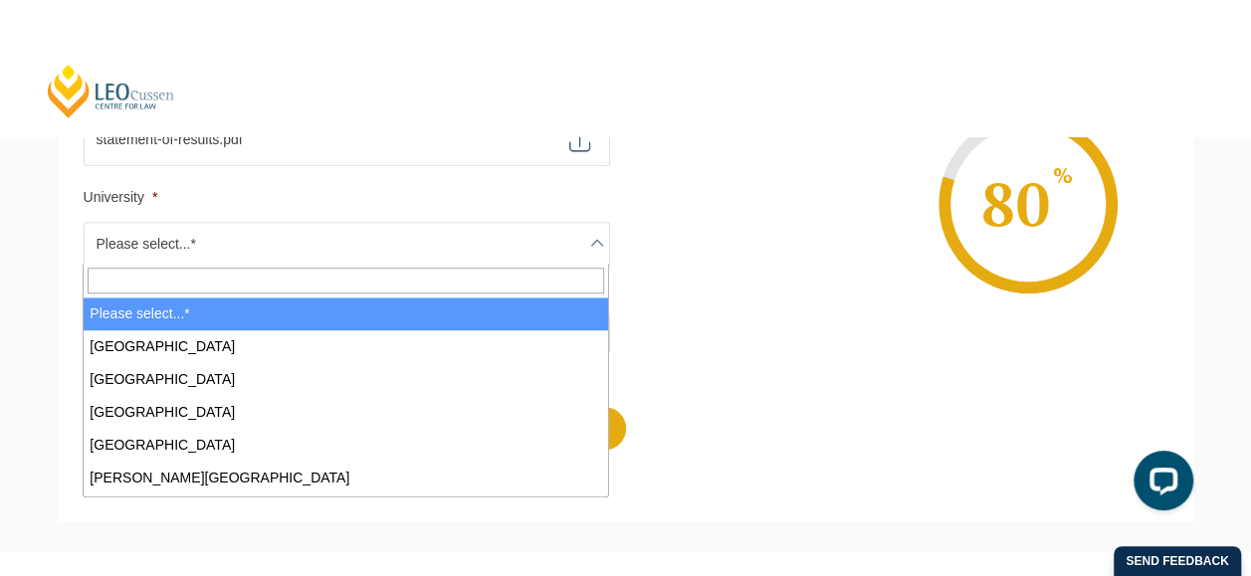
click at [593, 237] on span at bounding box center [597, 243] width 24 height 24
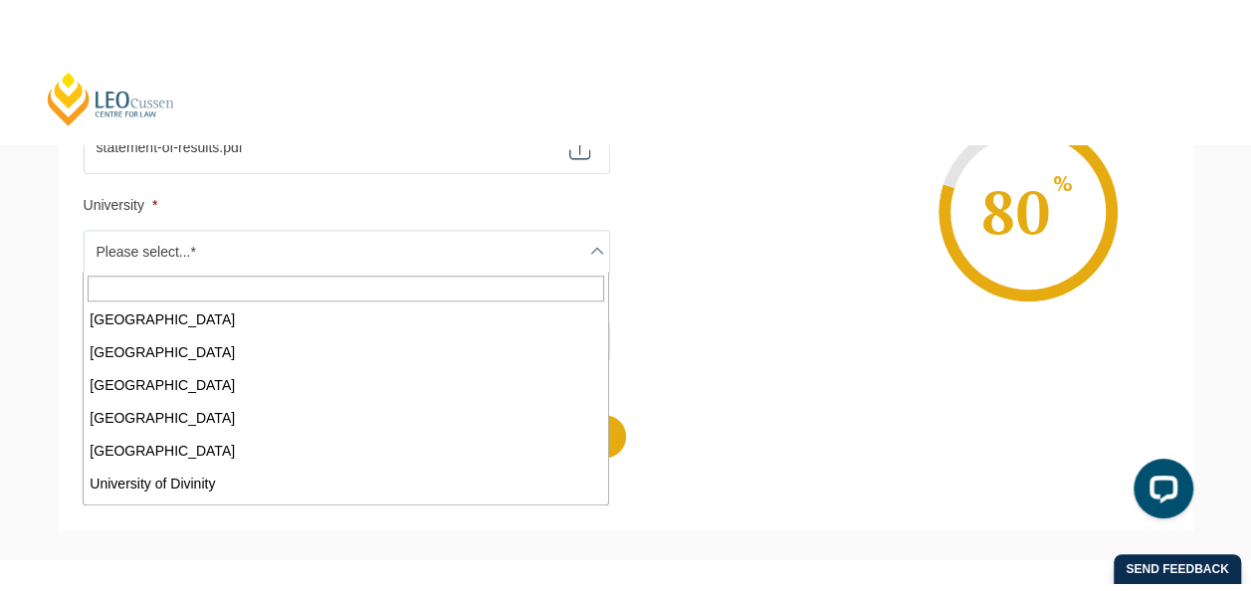
scroll to position [661, 0]
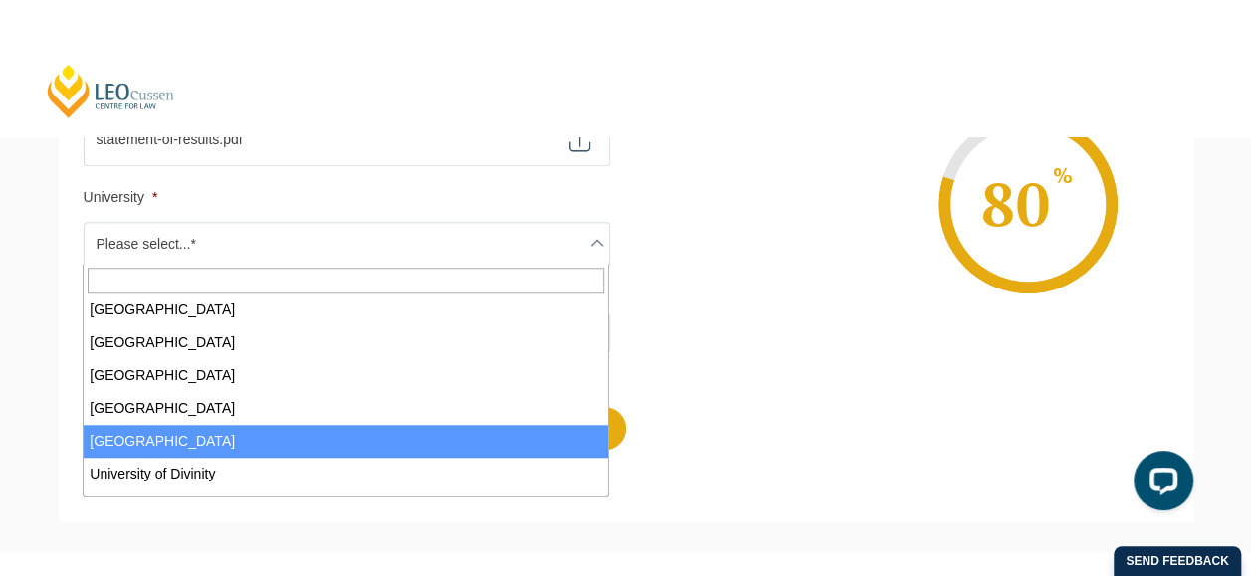
select select "University of Canberra"
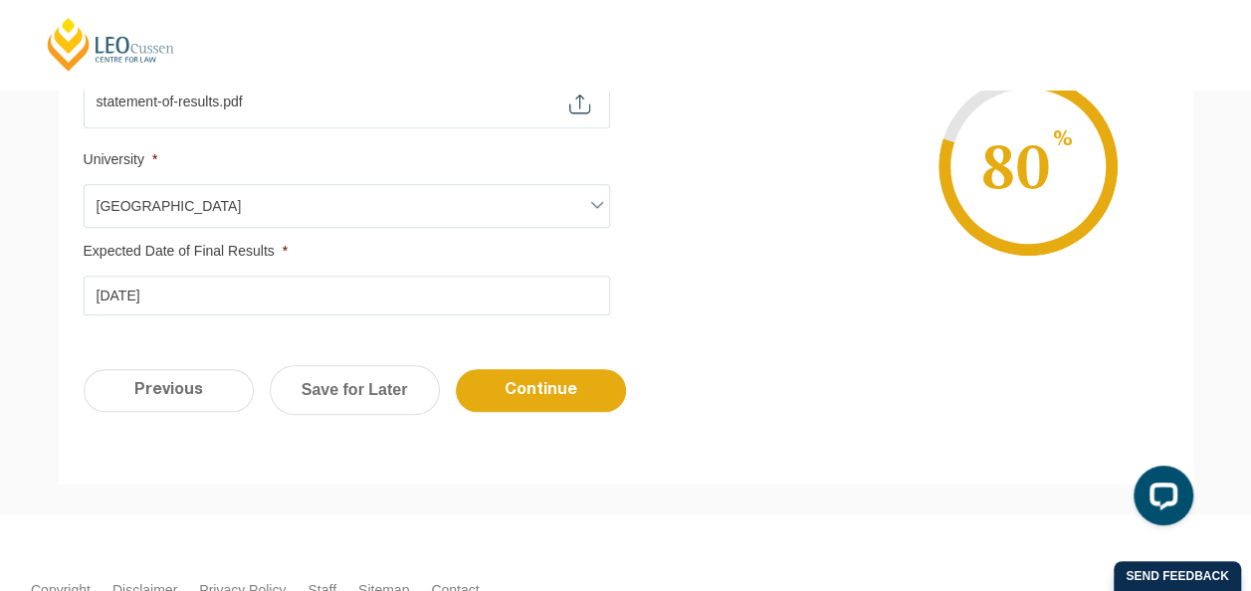
scroll to position [718, 0]
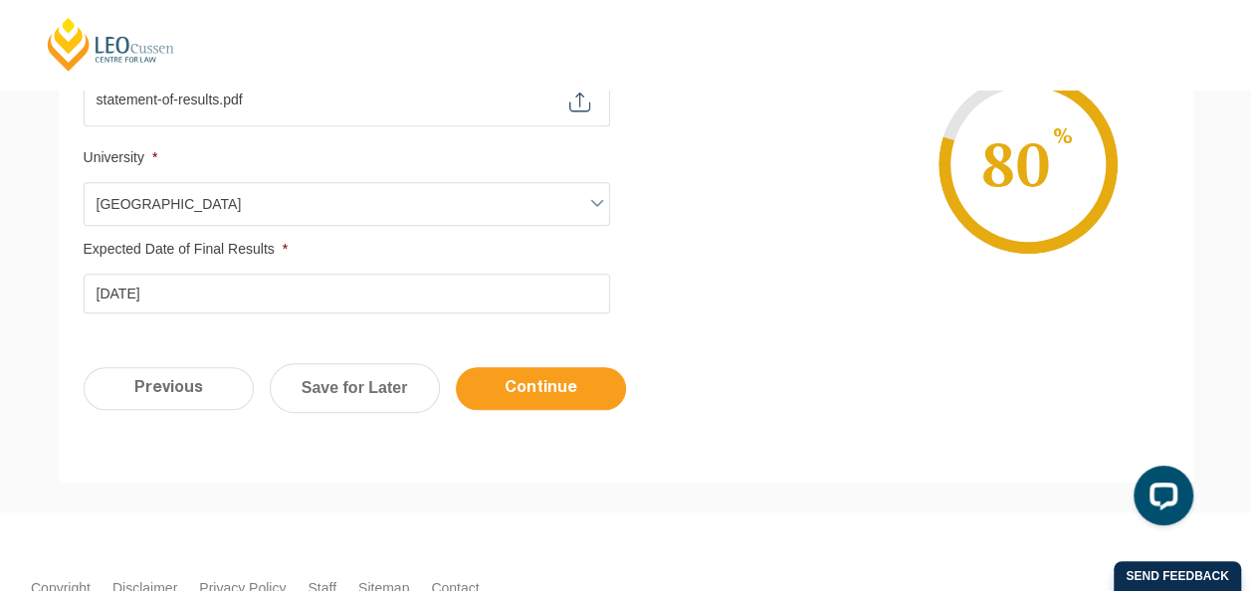
click at [539, 380] on input "Continue" at bounding box center [541, 388] width 170 height 43
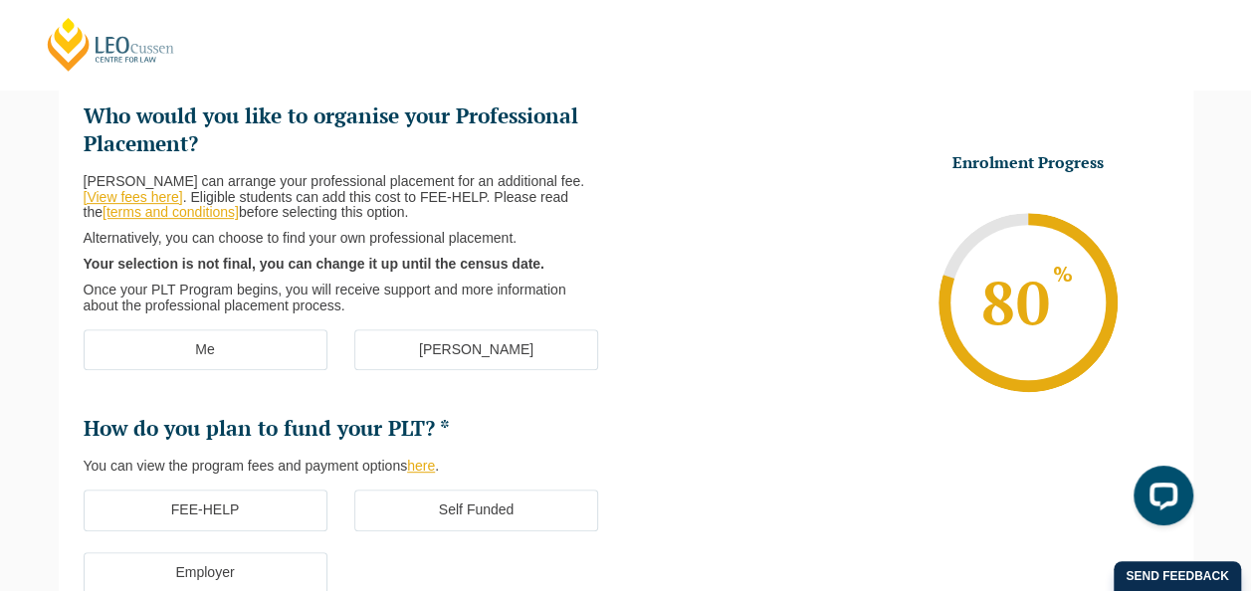
scroll to position [288, 0]
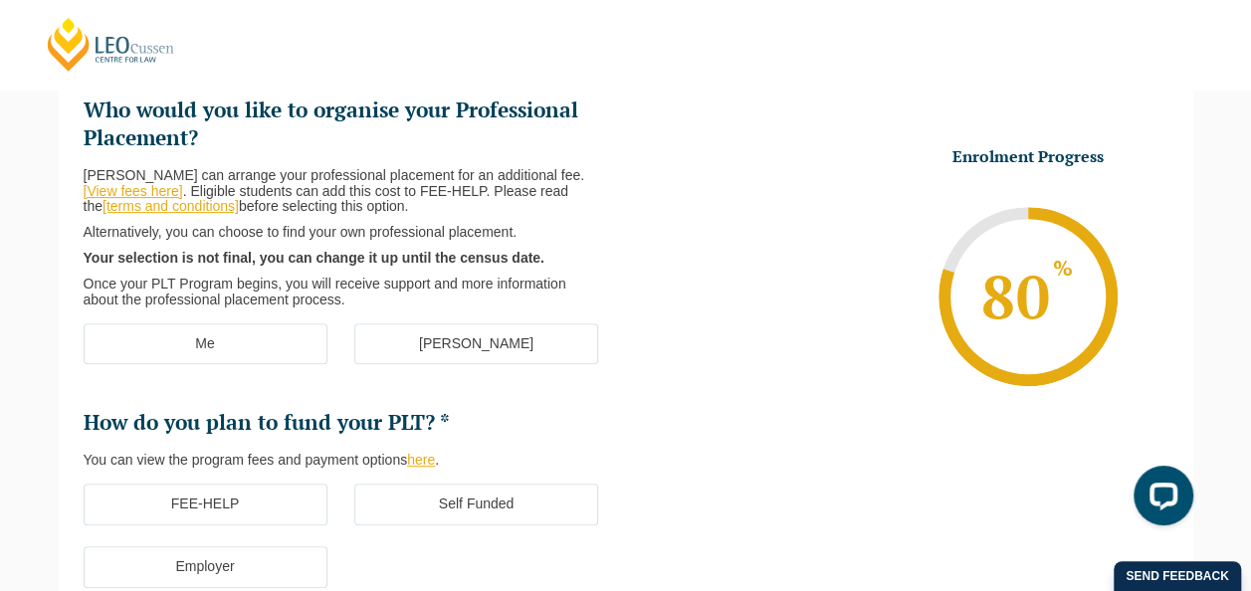
click at [494, 348] on label "[PERSON_NAME]" at bounding box center [476, 344] width 244 height 42
click at [0, 0] on input "[PERSON_NAME]" at bounding box center [0, 0] width 0 height 0
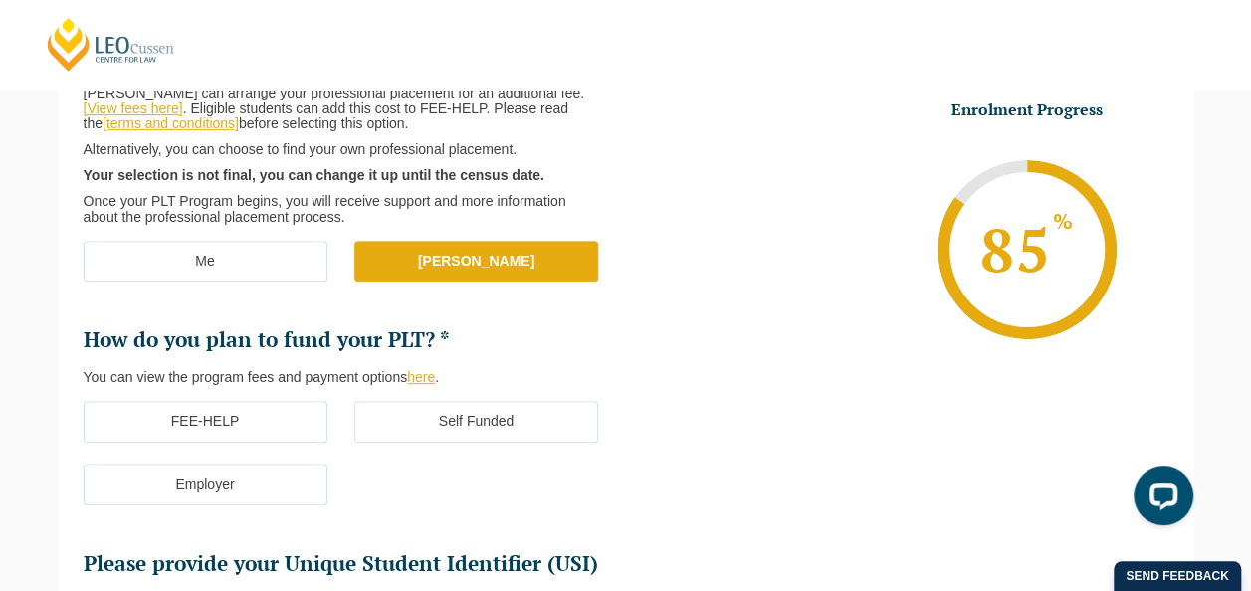
scroll to position [372, 0]
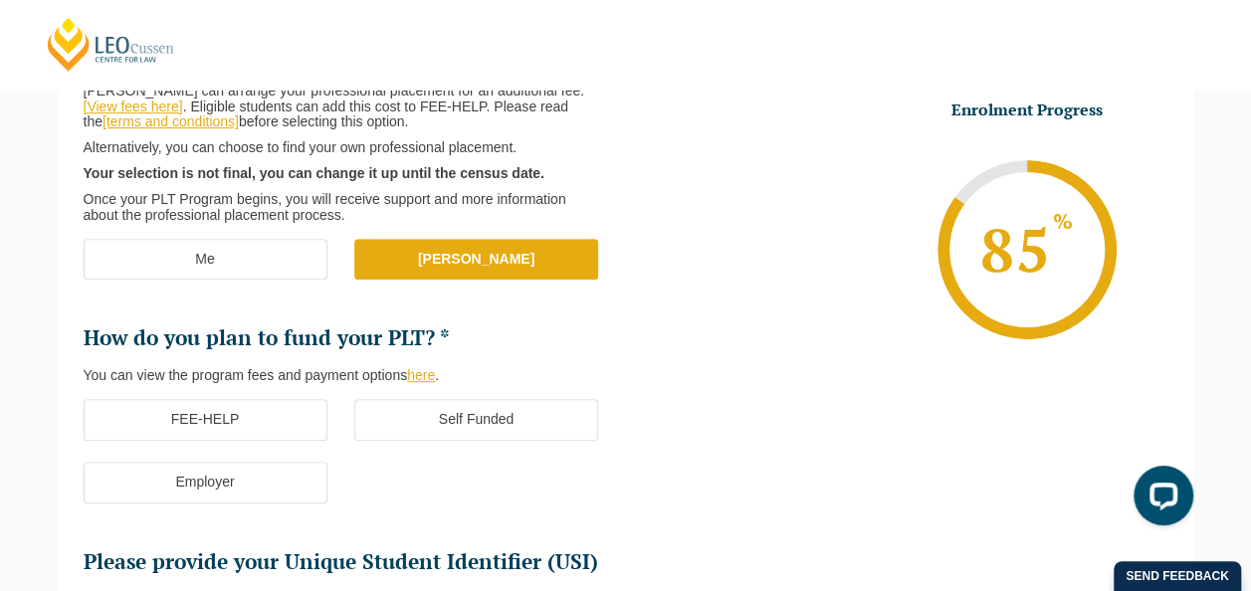
click at [185, 125] on link "[terms and conditions]" at bounding box center [170, 121] width 136 height 16
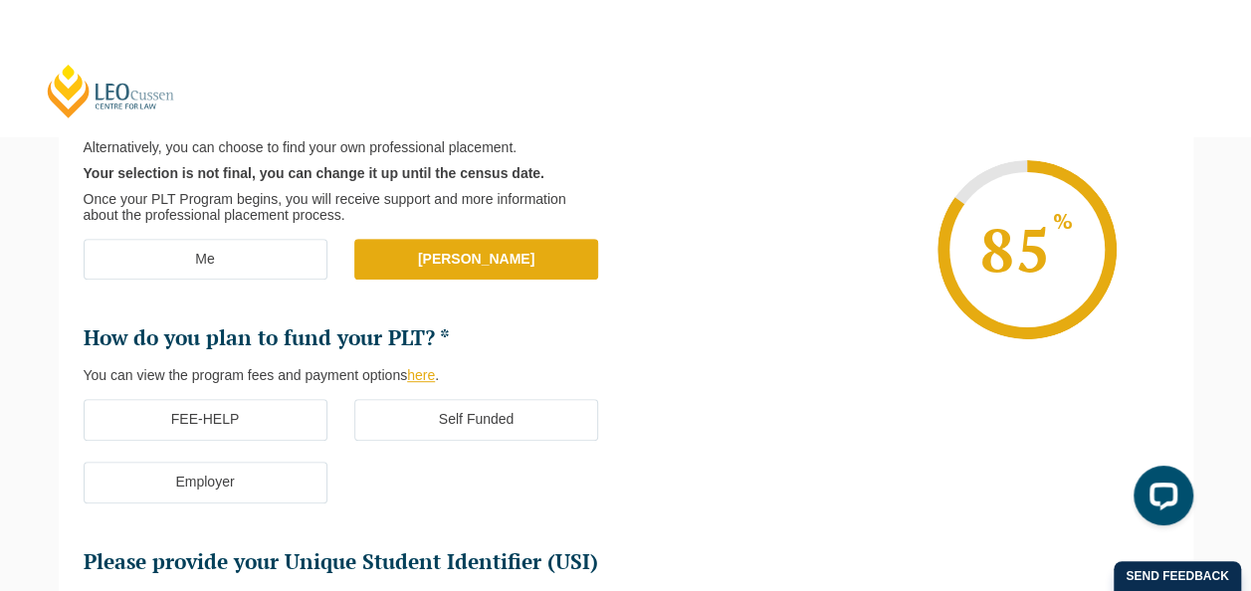
click at [207, 420] on label "FEE-HELP" at bounding box center [206, 420] width 244 height 42
click at [0, 0] on input "FEE-HELP" at bounding box center [0, 0] width 0 height 0
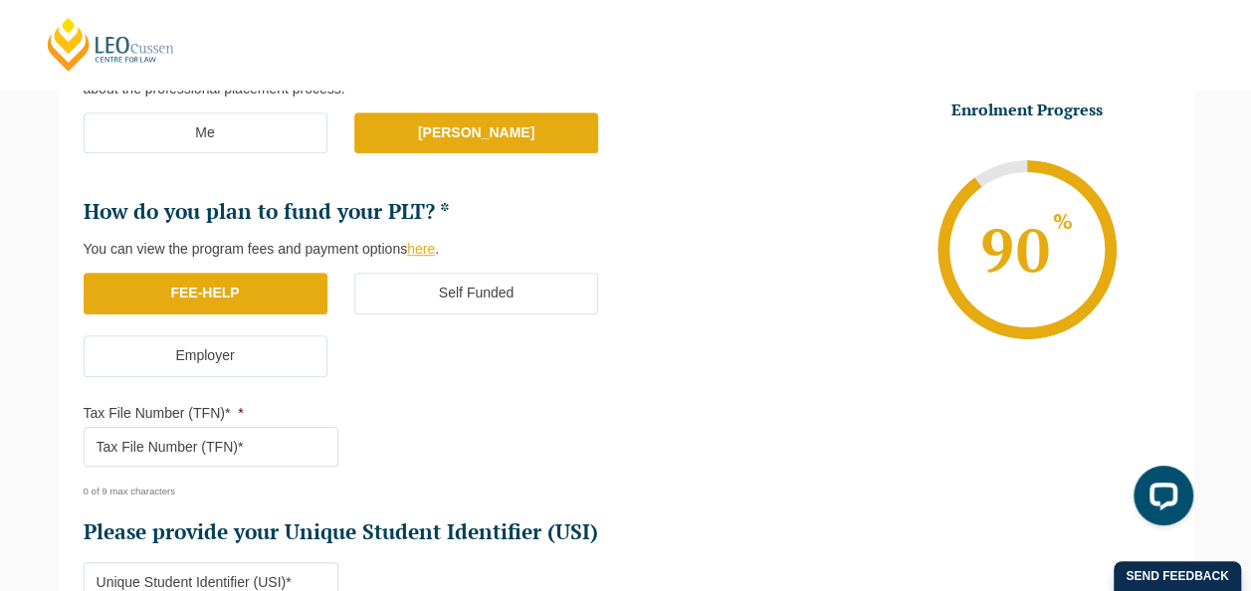
scroll to position [514, 0]
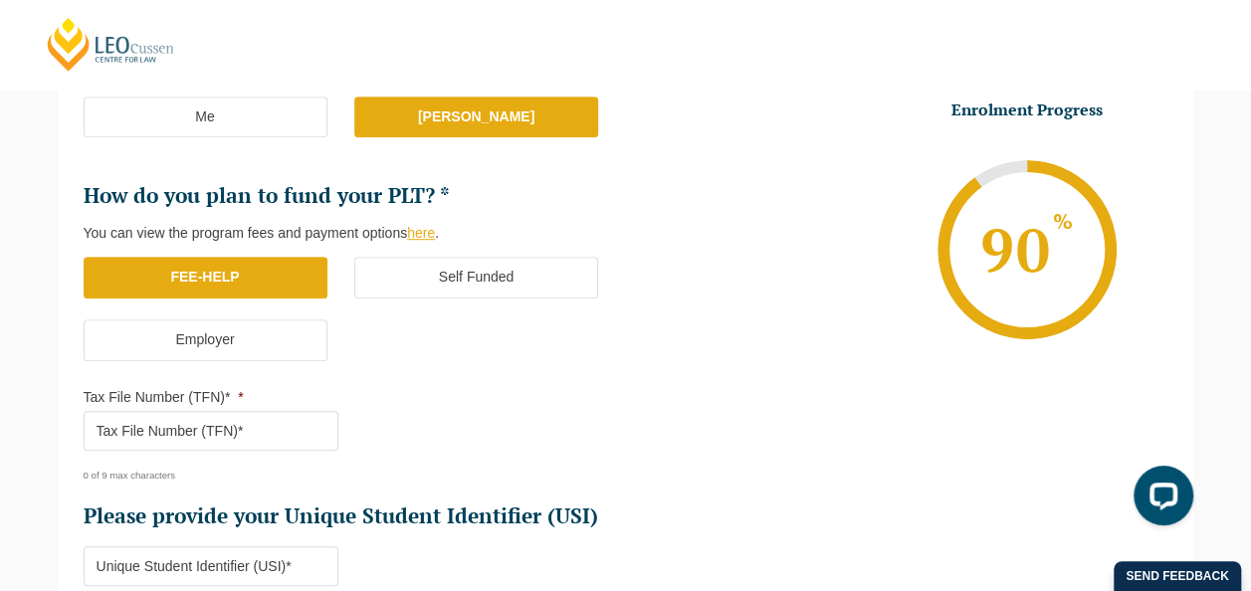
click at [193, 426] on input "Tax File Number (TFN)* *" at bounding box center [212, 431] width 256 height 40
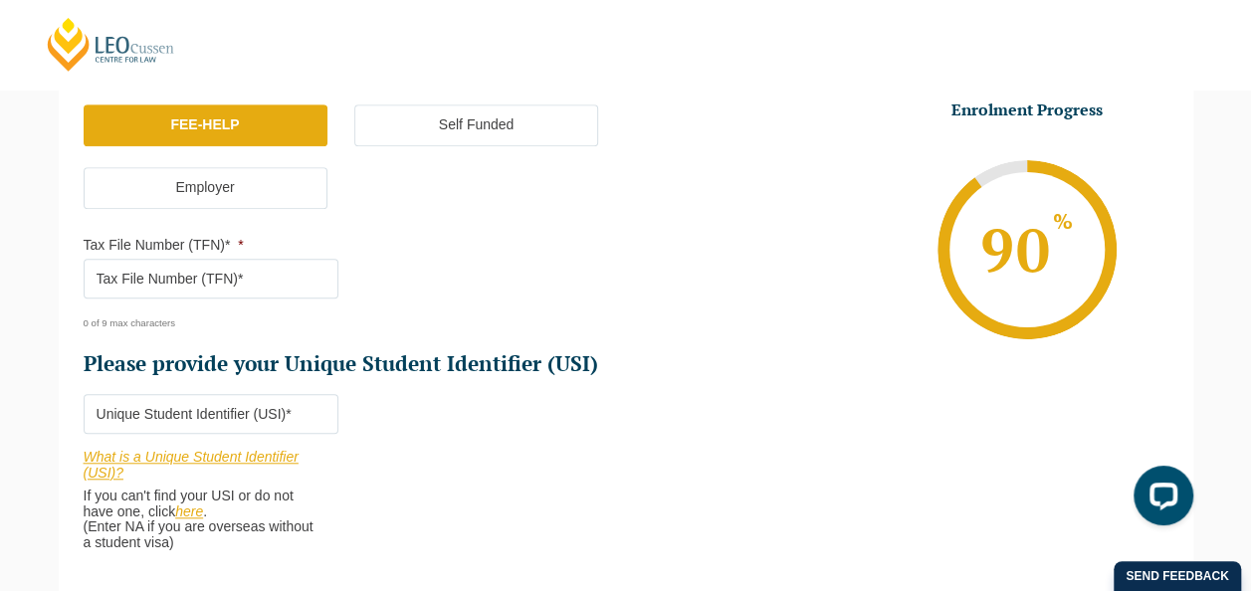
scroll to position [666, 0]
click at [199, 509] on link "here" at bounding box center [189, 513] width 28 height 16
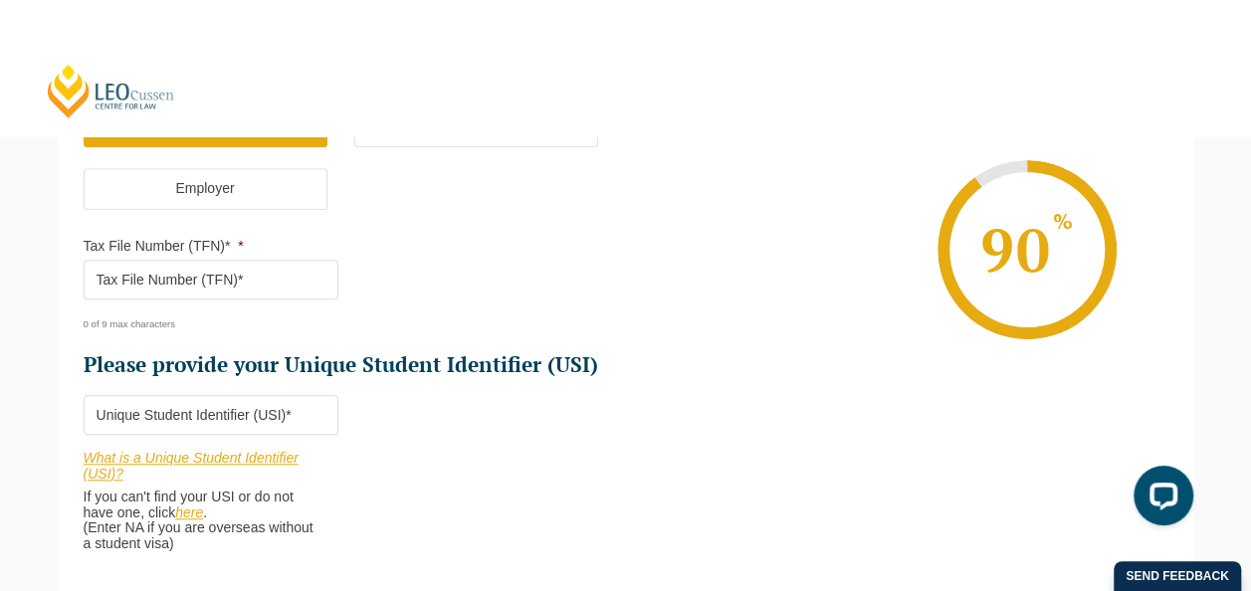
click at [164, 418] on input "Please provide your Unique Student Identifier (USI) *" at bounding box center [212, 415] width 256 height 40
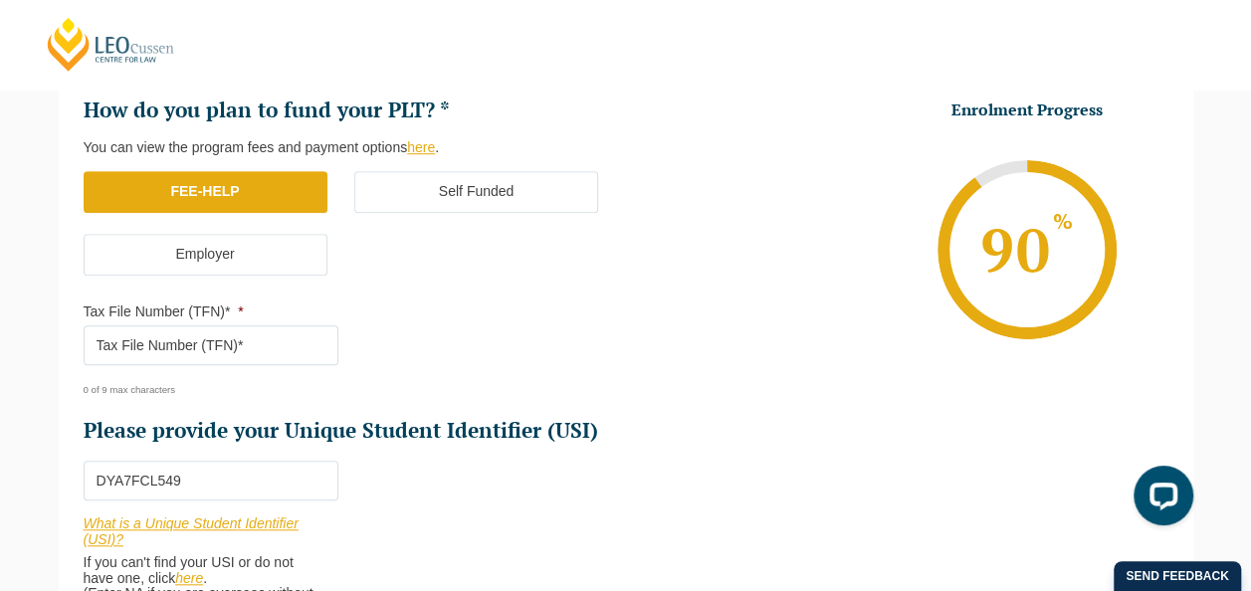
scroll to position [598, 0]
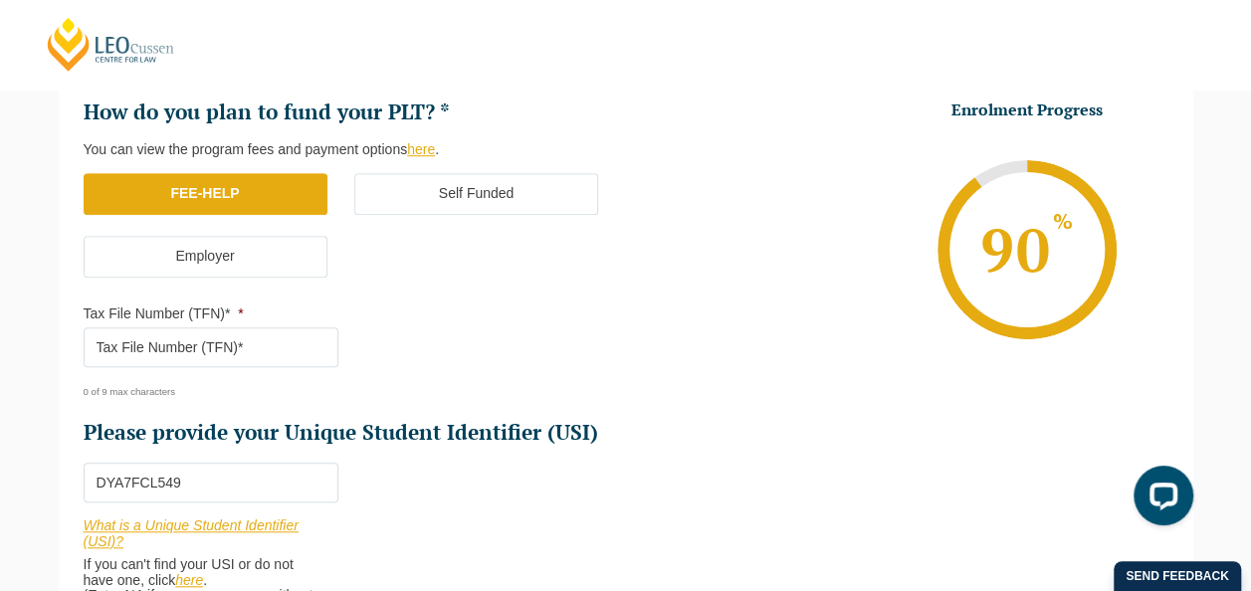
type input "DYA7FCL549"
click at [196, 335] on input "Tax File Number (TFN)* *" at bounding box center [212, 347] width 256 height 40
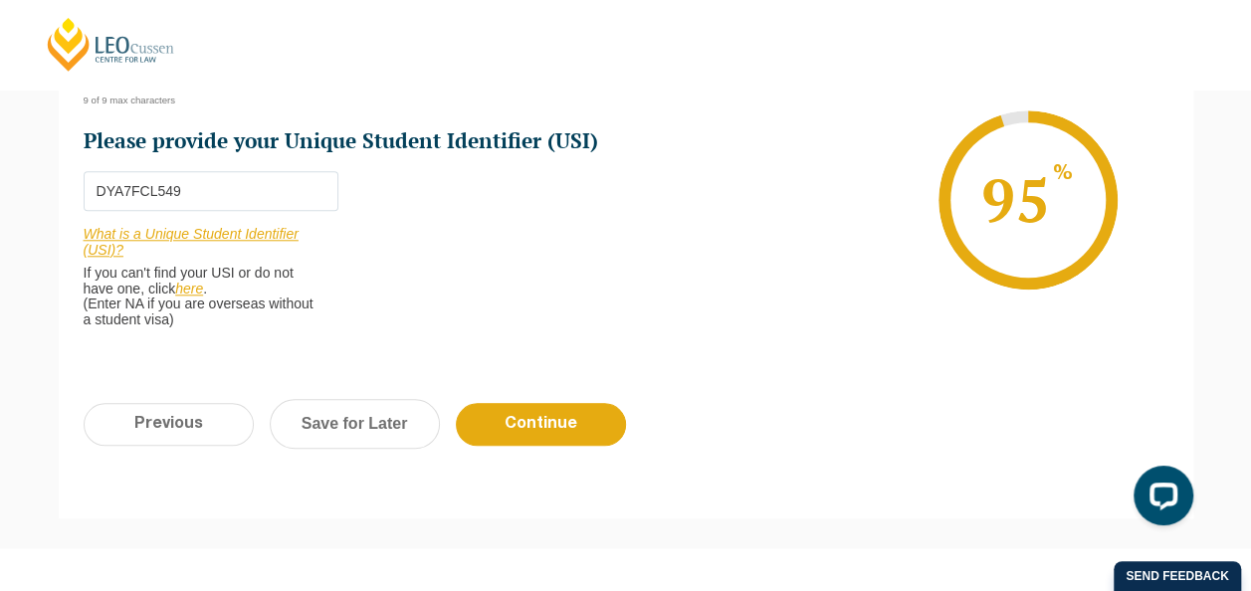
scroll to position [891, 0]
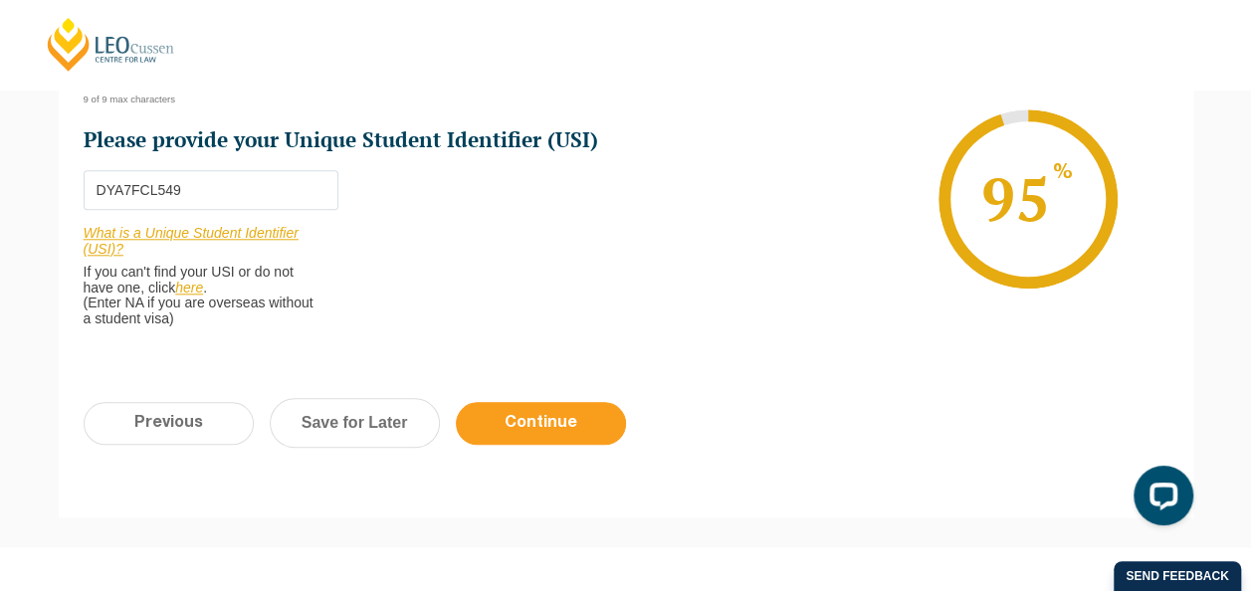
type input "158851368"
click at [523, 436] on input "Continue" at bounding box center [541, 423] width 170 height 43
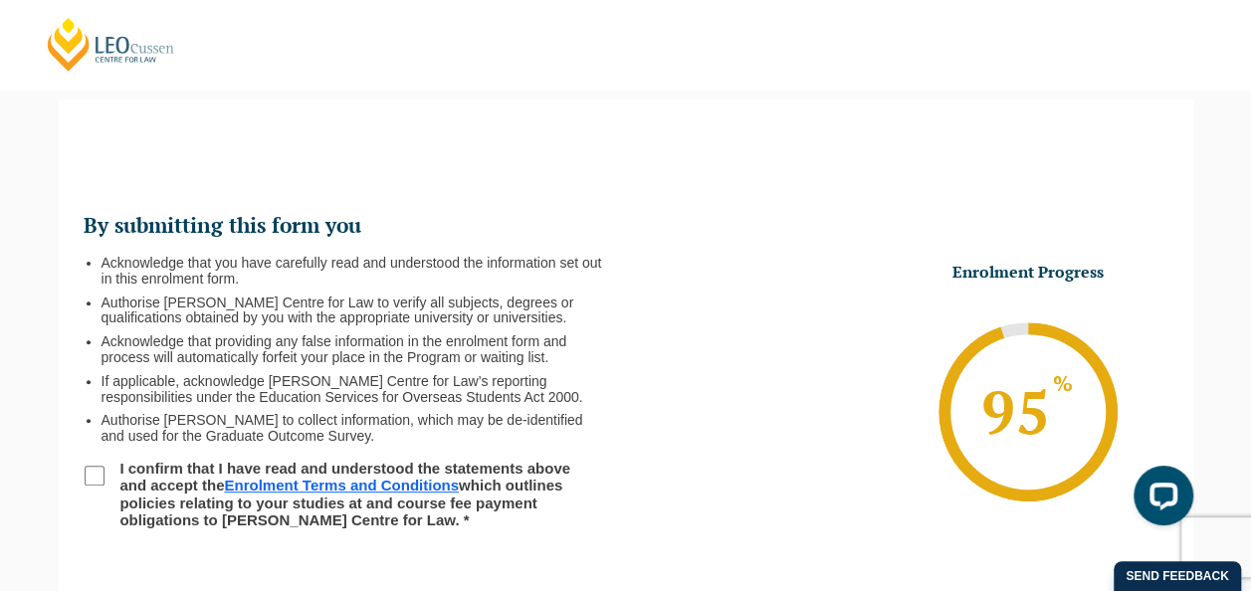
scroll to position [0, 0]
click at [101, 474] on input "I confirm that I have read and understood the statements above and accept the E…" at bounding box center [95, 476] width 20 height 20
checkbox input "true"
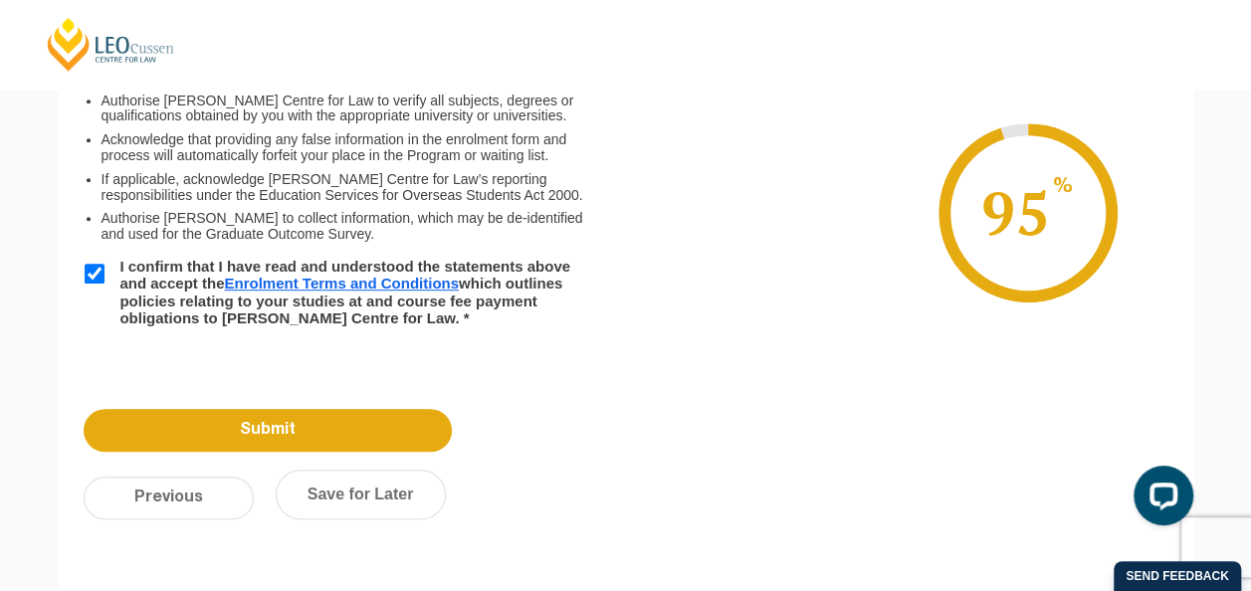
scroll to position [375, 0]
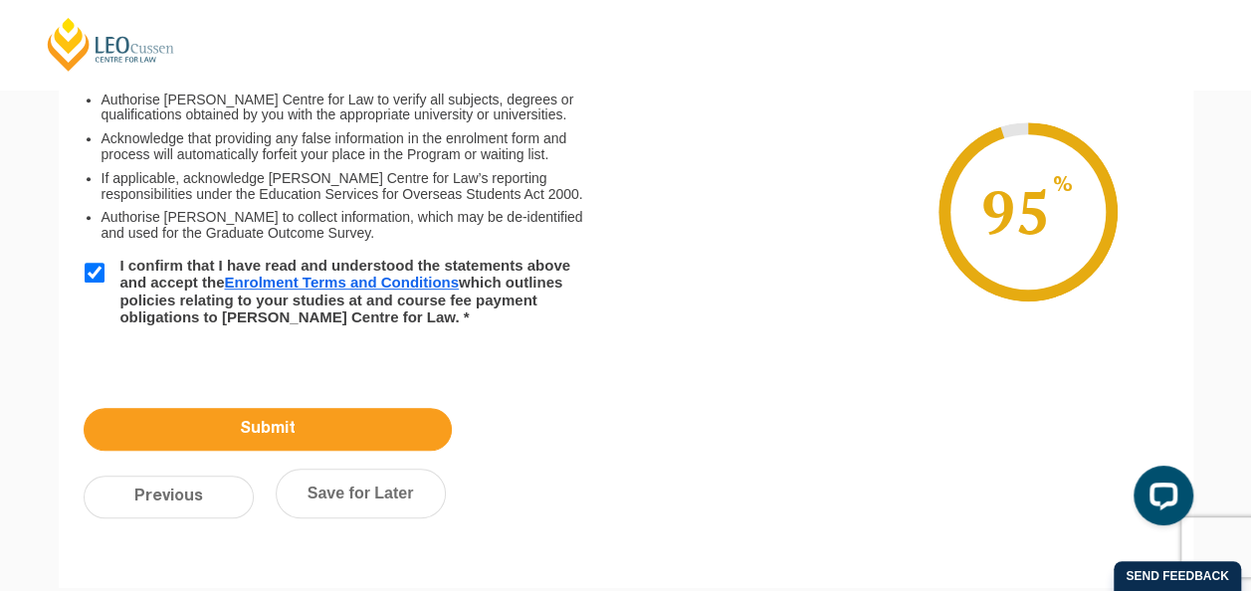
click at [348, 427] on input "Submit" at bounding box center [268, 429] width 368 height 43
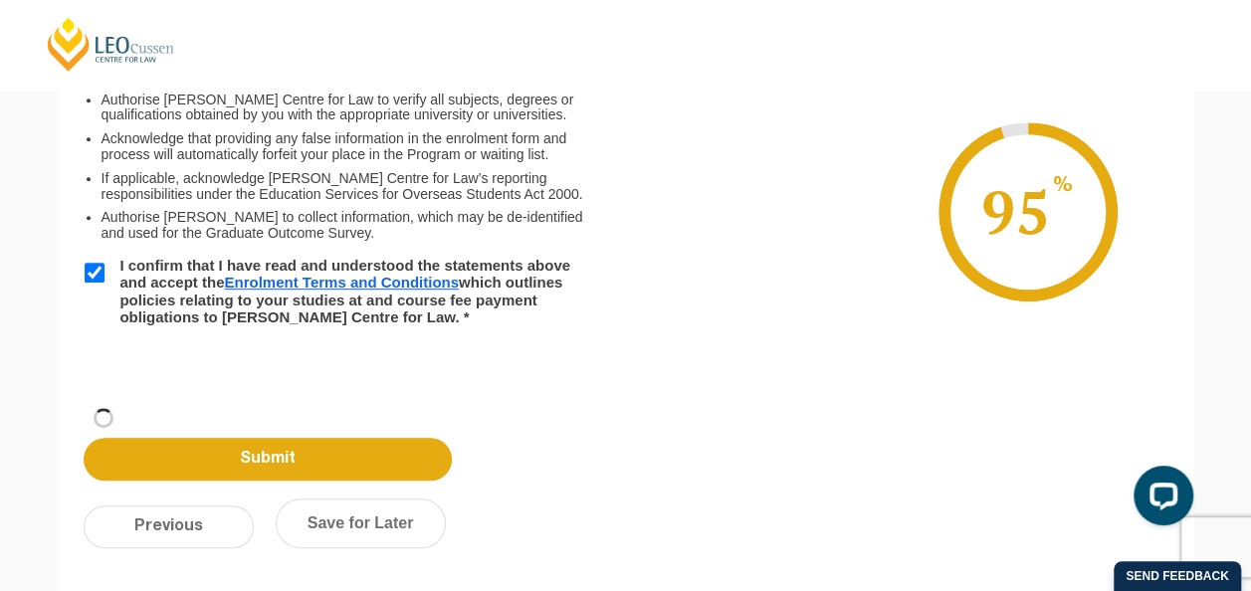
scroll to position [270, 0]
